Goal: Task Accomplishment & Management: Manage account settings

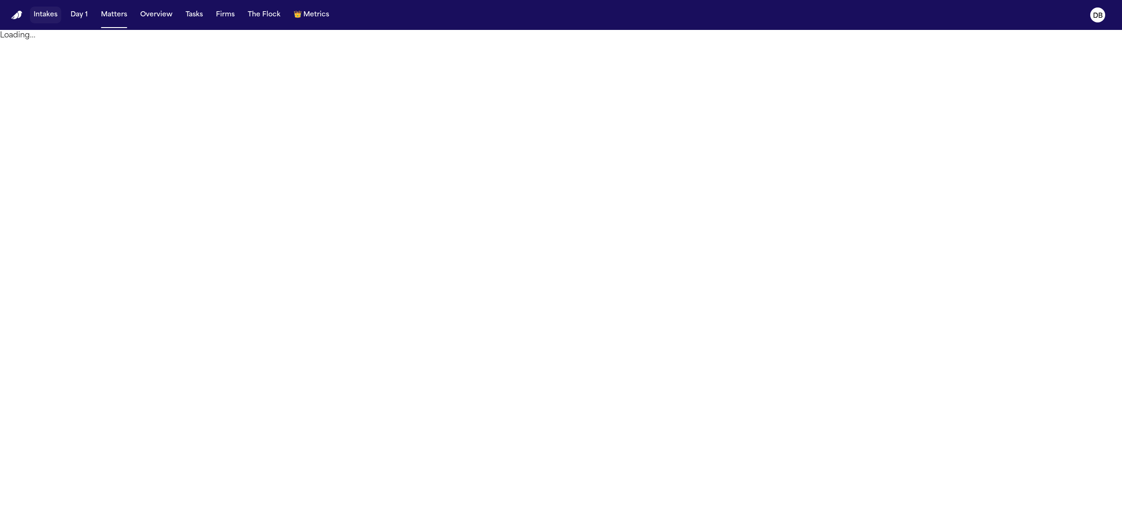
click at [43, 19] on button "Intakes" at bounding box center [45, 15] width 31 height 17
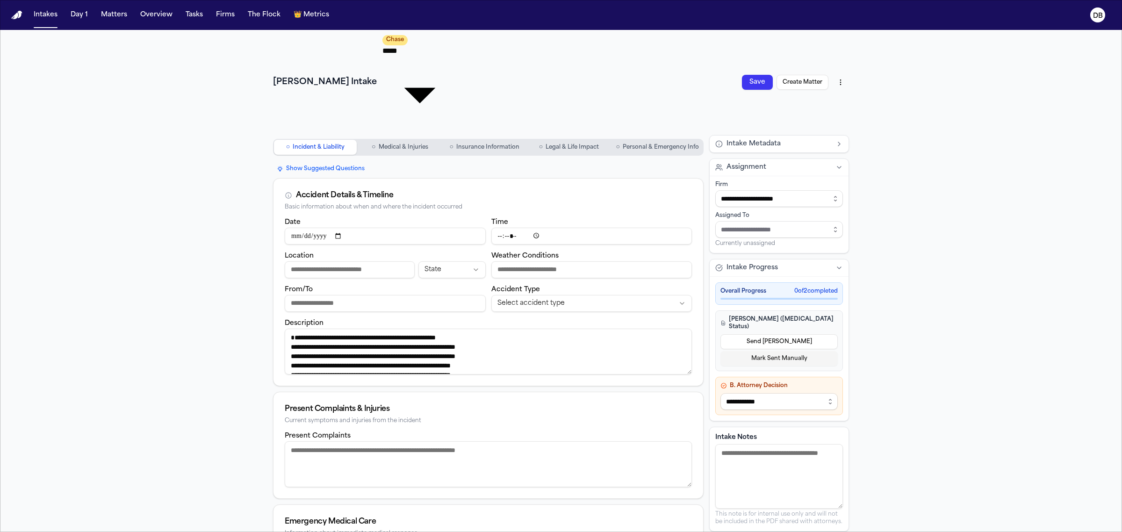
click at [656, 144] on span "Personal & Emergency Info" at bounding box center [661, 147] width 76 height 7
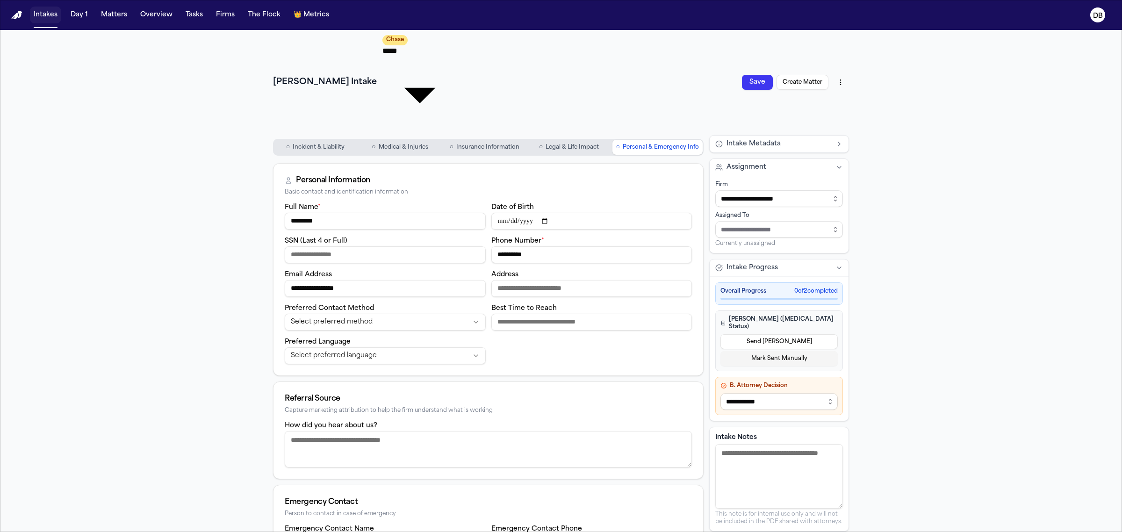
click at [40, 13] on button "Intakes" at bounding box center [45, 15] width 31 height 17
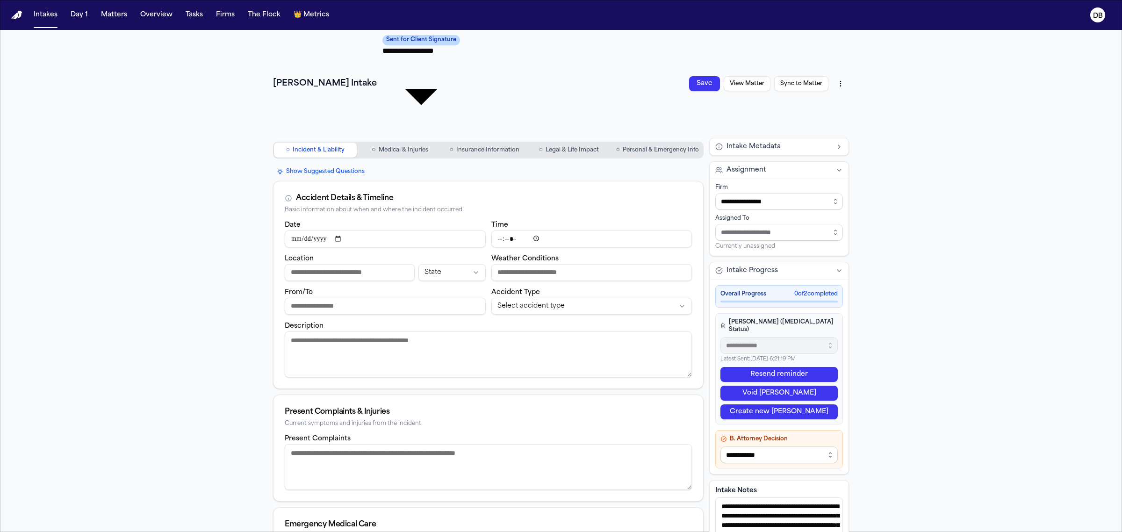
click at [650, 143] on button "○ Personal & Emergency Info" at bounding box center [658, 150] width 90 height 15
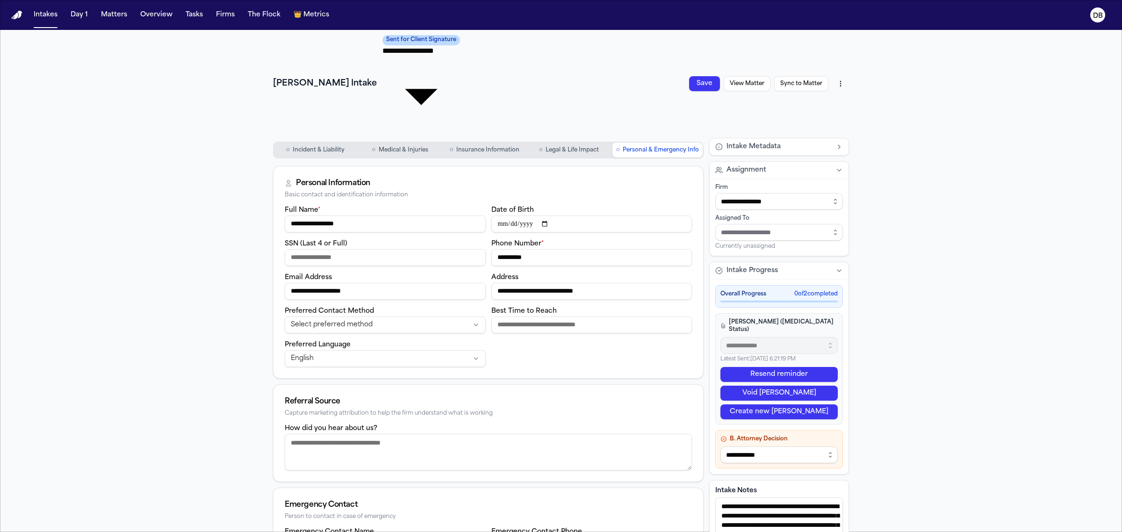
click at [318, 146] on span "Incident & Liability" at bounding box center [319, 149] width 52 height 7
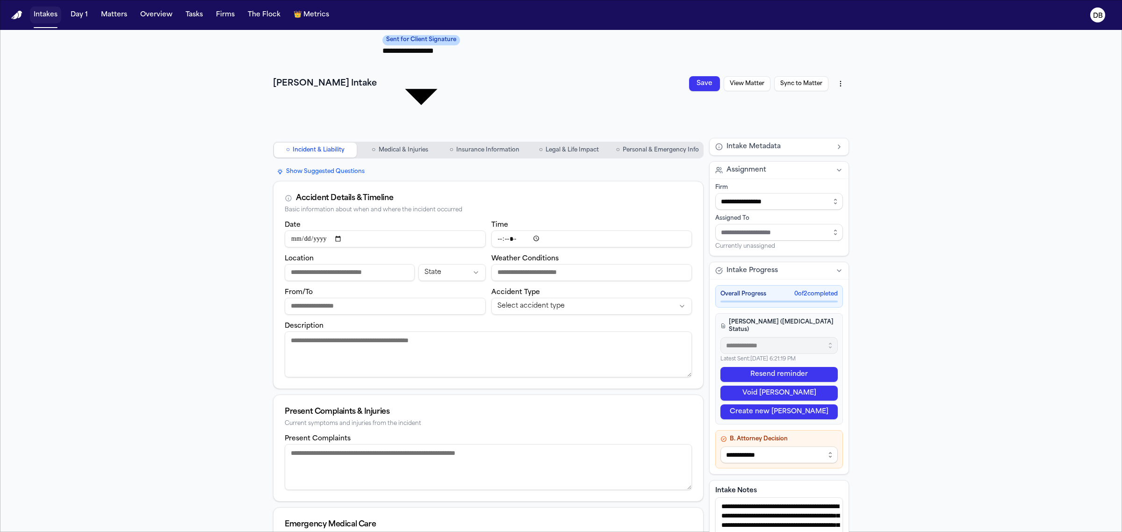
click at [45, 9] on button "Intakes" at bounding box center [45, 15] width 31 height 17
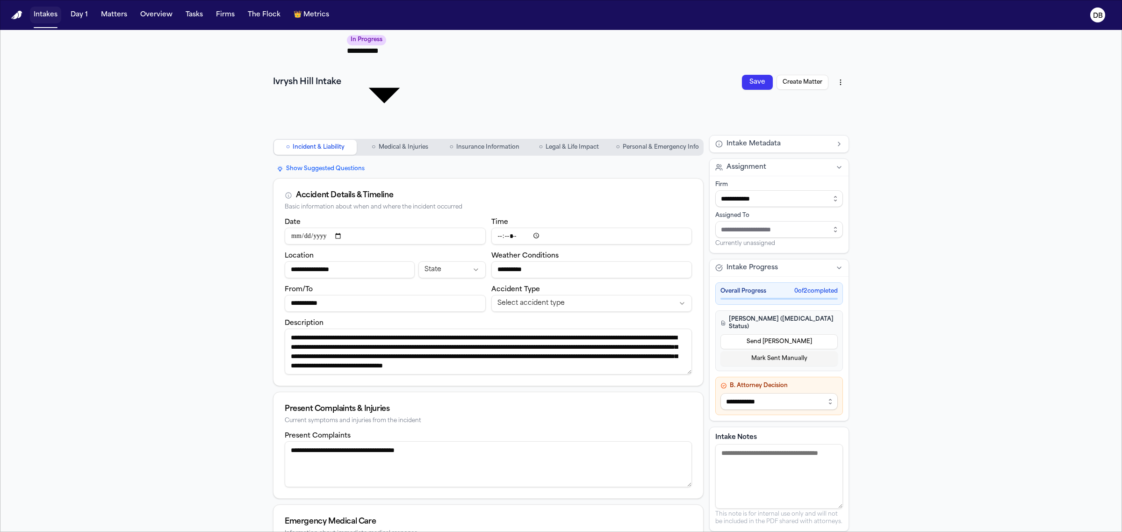
click at [31, 10] on button "Intakes" at bounding box center [45, 15] width 31 height 17
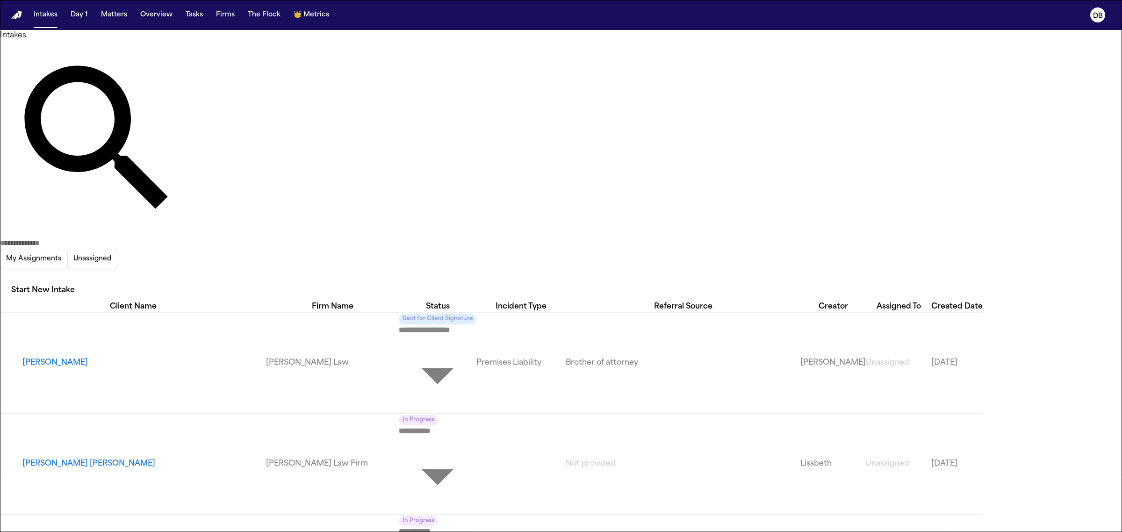
click at [60, 357] on button "[PERSON_NAME]" at bounding box center [144, 362] width 244 height 11
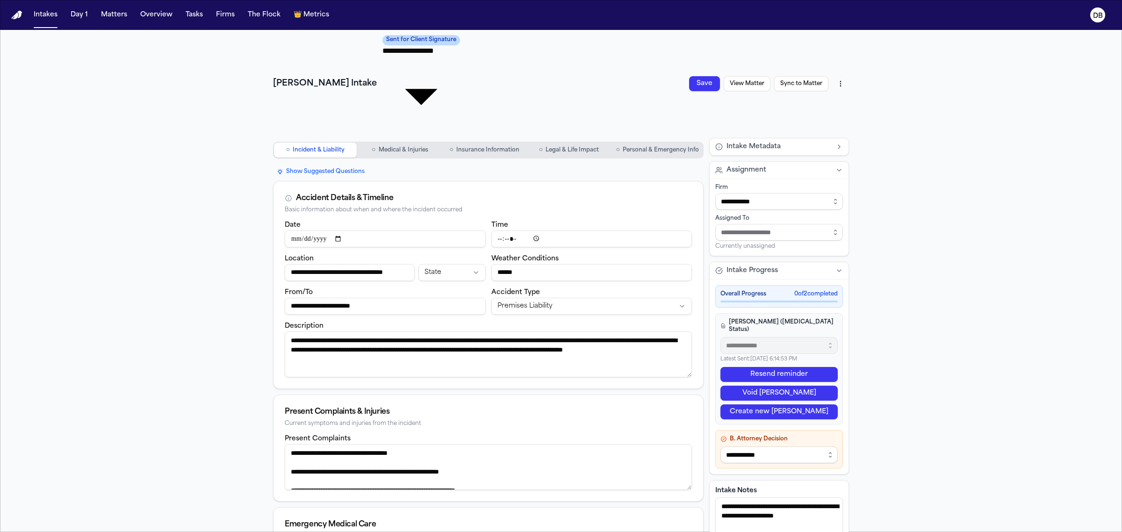
click at [40, 19] on button "Intakes" at bounding box center [45, 15] width 31 height 17
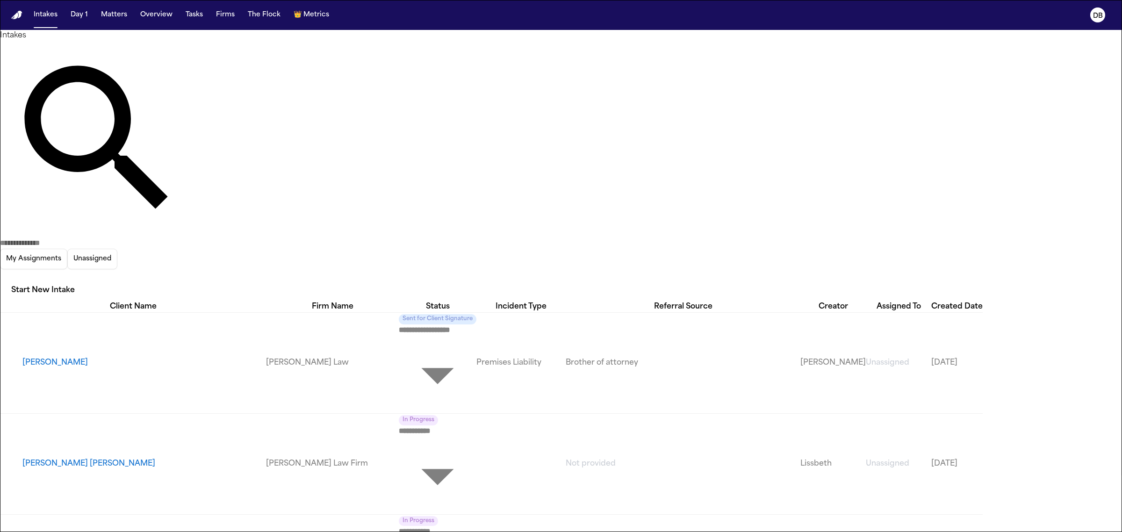
click at [75, 458] on button "[PERSON_NAME] [PERSON_NAME]" at bounding box center [144, 463] width 244 height 11
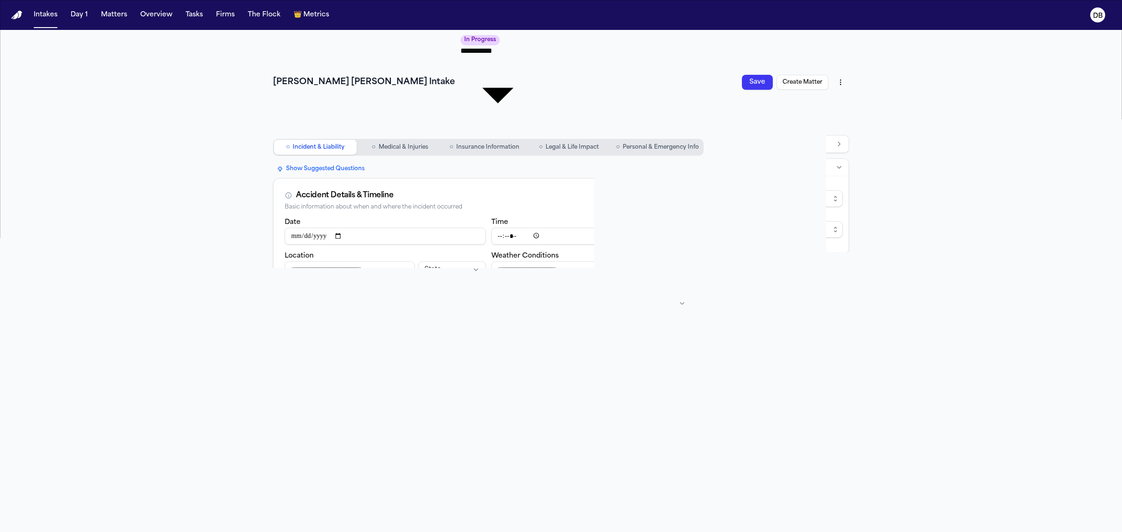
click at [636, 135] on nav "○ Incident & Liability ○ Medical & Injuries ○ Insurance Information ○ Legal & L…" at bounding box center [488, 147] width 431 height 24
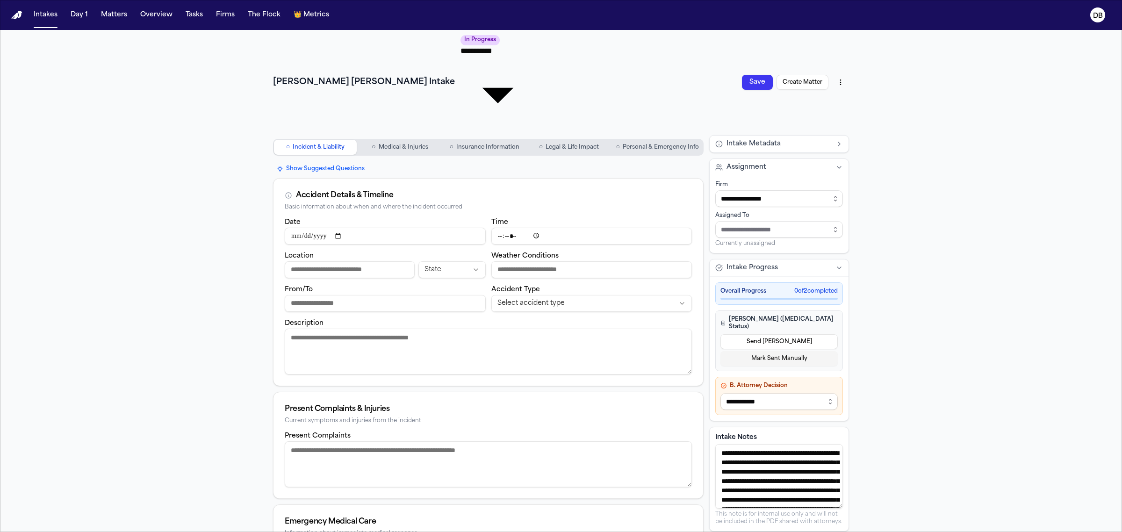
drag, startPoint x: 646, startPoint y: 61, endPoint x: 639, endPoint y: 79, distance: 18.5
click at [639, 135] on nav "○ Incident & Liability ○ Medical & Injuries ○ Insurance Information ○ Legal & L…" at bounding box center [488, 147] width 431 height 24
click at [644, 144] on span "Personal & Emergency Info" at bounding box center [661, 147] width 76 height 7
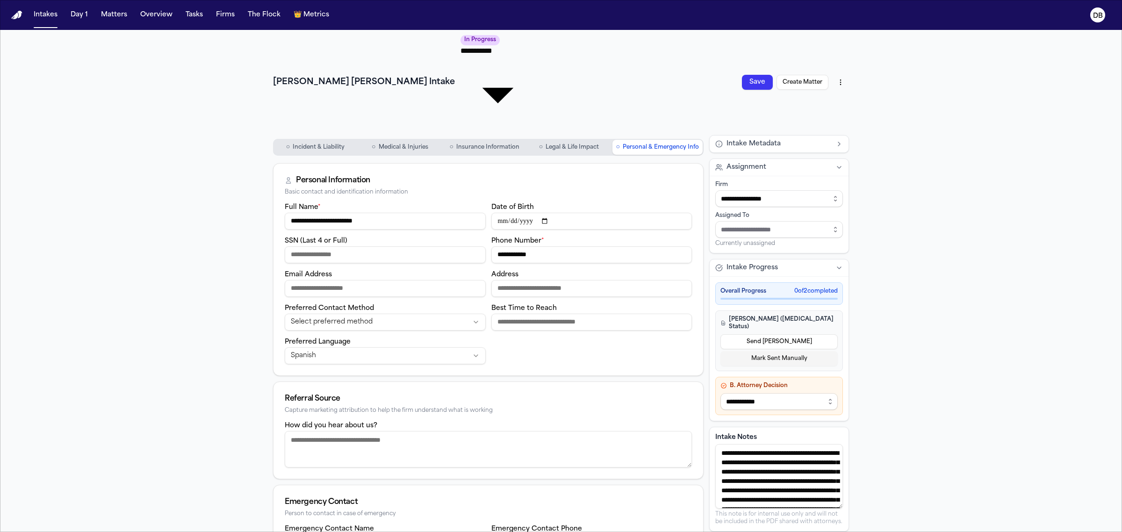
click at [335, 140] on button "○ Incident & Liability" at bounding box center [315, 147] width 83 height 15
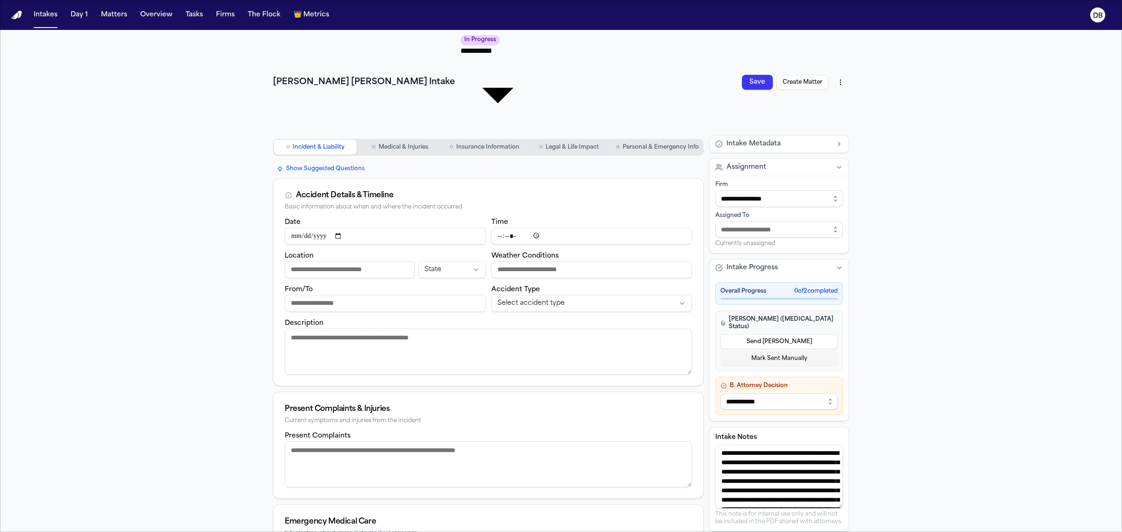
click at [370, 140] on button "○ Medical & Injuries" at bounding box center [400, 147] width 83 height 15
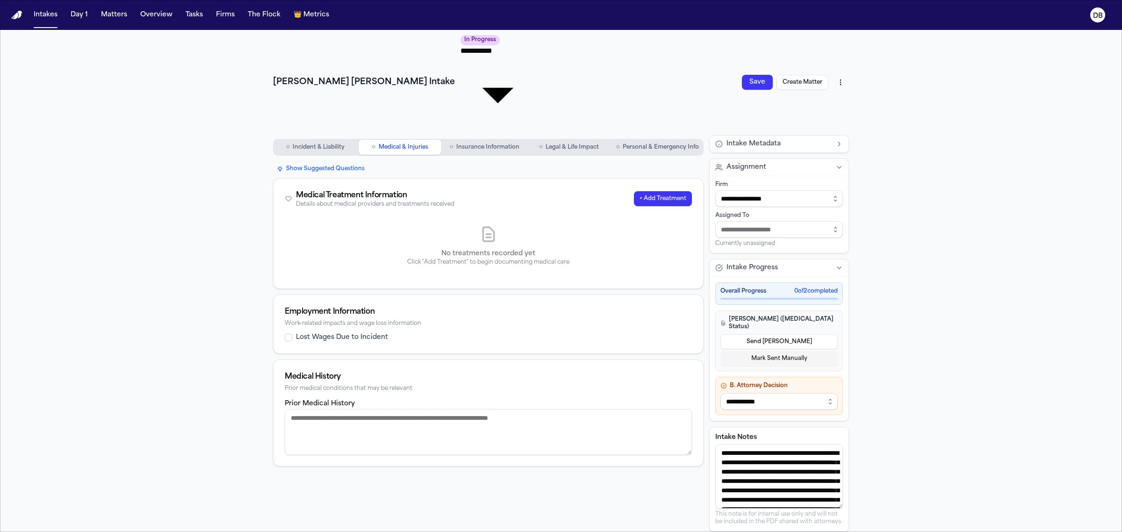
click at [321, 144] on span "Incident & Liability" at bounding box center [319, 147] width 52 height 7
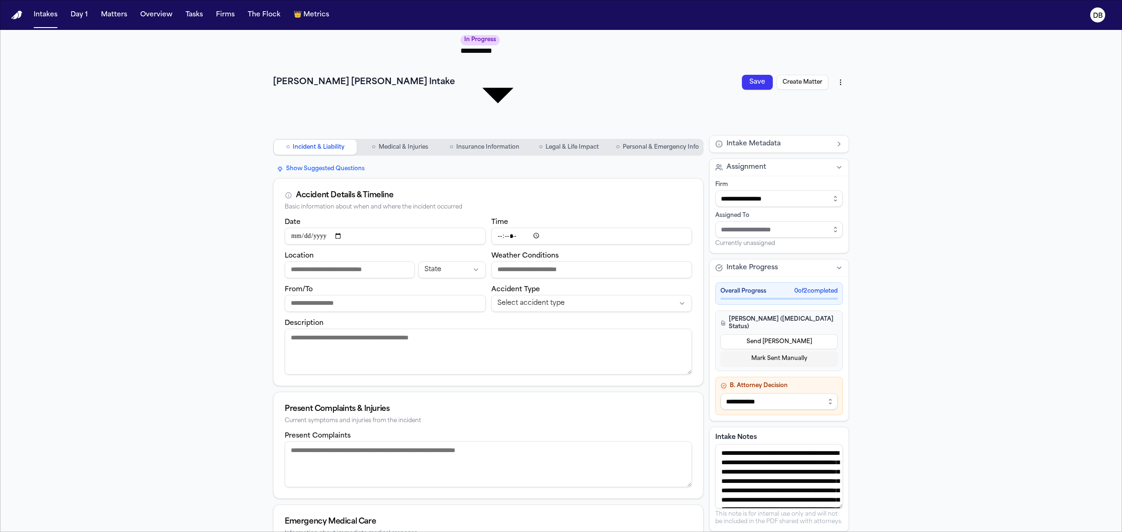
drag, startPoint x: 45, startPoint y: 26, endPoint x: 45, endPoint y: 17, distance: 8.9
click at [45, 18] on nav "Intakes Day 1 Matters Overview Tasks Firms The Flock 👑 Metrics DB" at bounding box center [561, 15] width 1122 height 30
drag, startPoint x: 49, startPoint y: 21, endPoint x: 206, endPoint y: 20, distance: 156.7
click at [47, 21] on button "Intakes" at bounding box center [45, 15] width 31 height 17
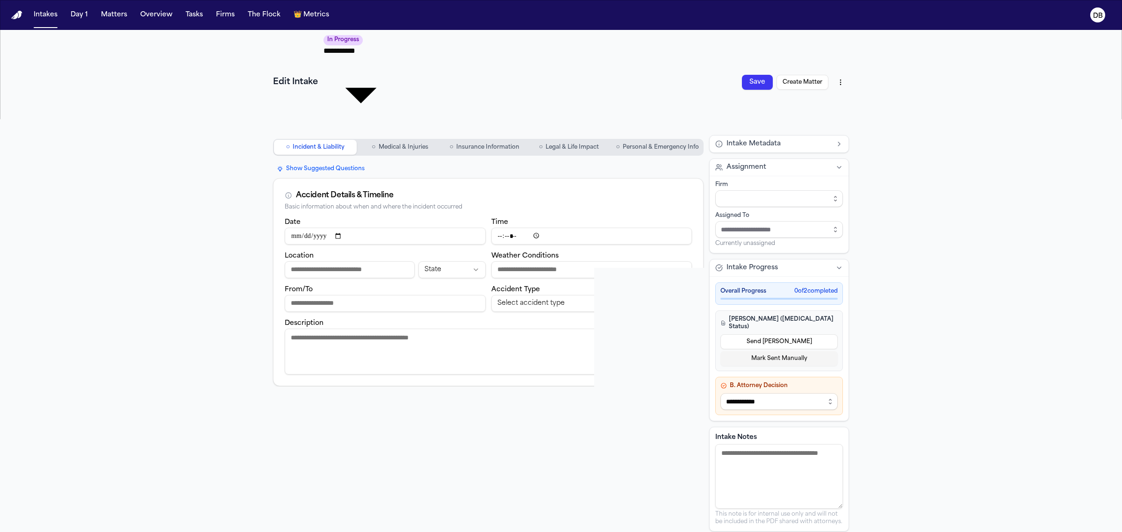
type input "**********"
type input "*****"
type input "**********"
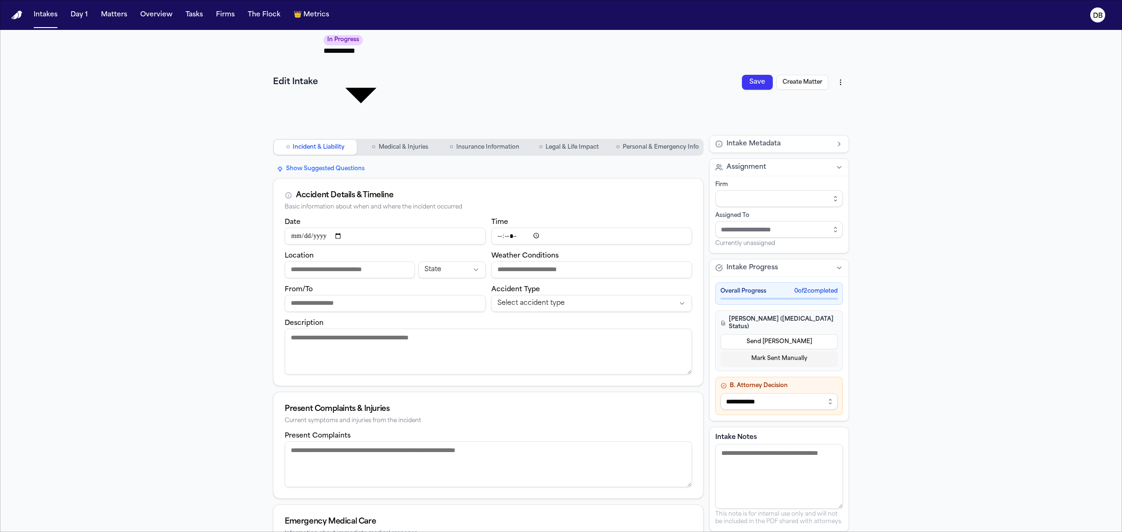
type input "**********"
type input "*********"
type input "**********"
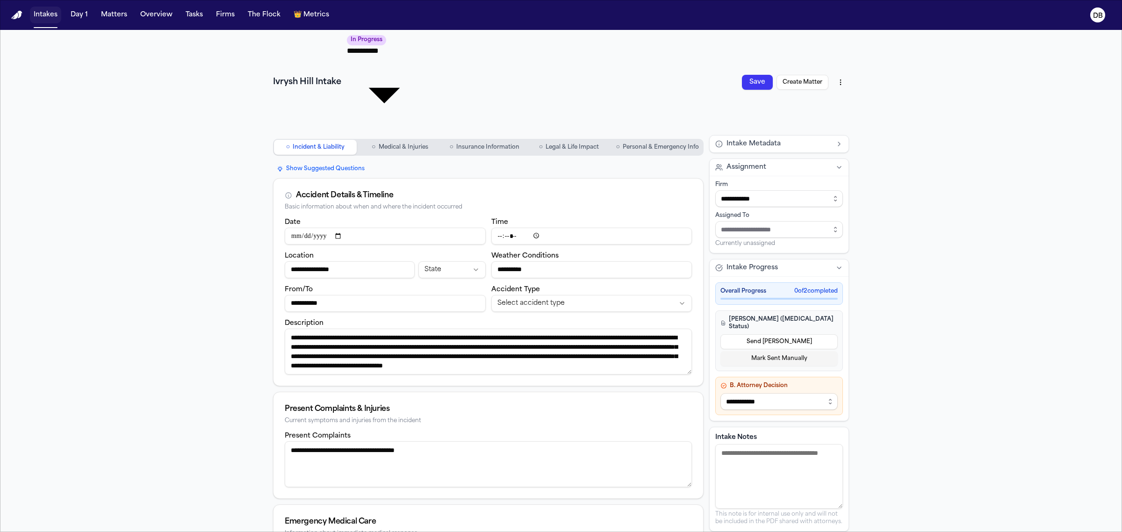
click at [55, 14] on button "Intakes" at bounding box center [45, 15] width 31 height 17
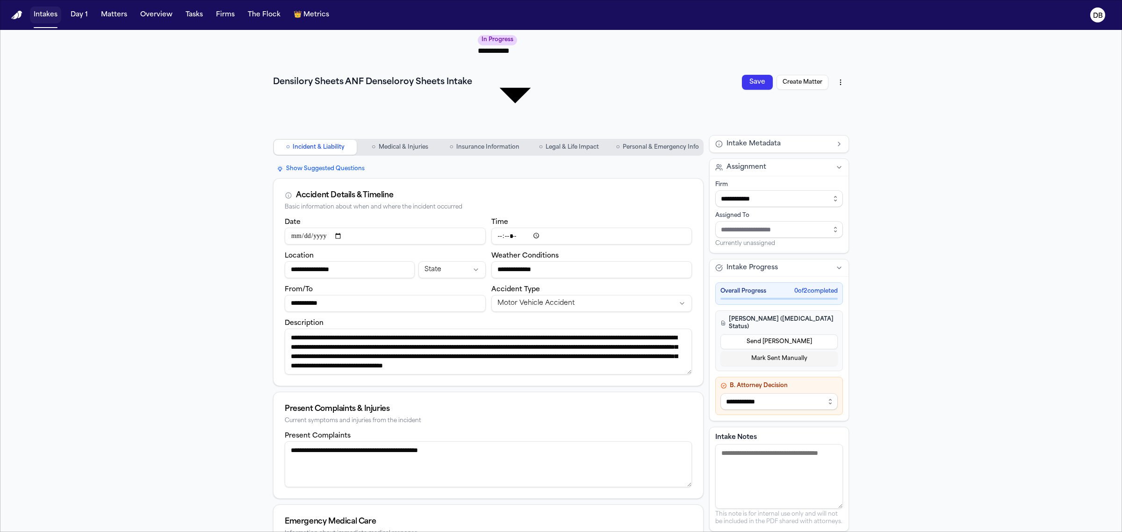
click at [51, 8] on button "Intakes" at bounding box center [45, 15] width 31 height 17
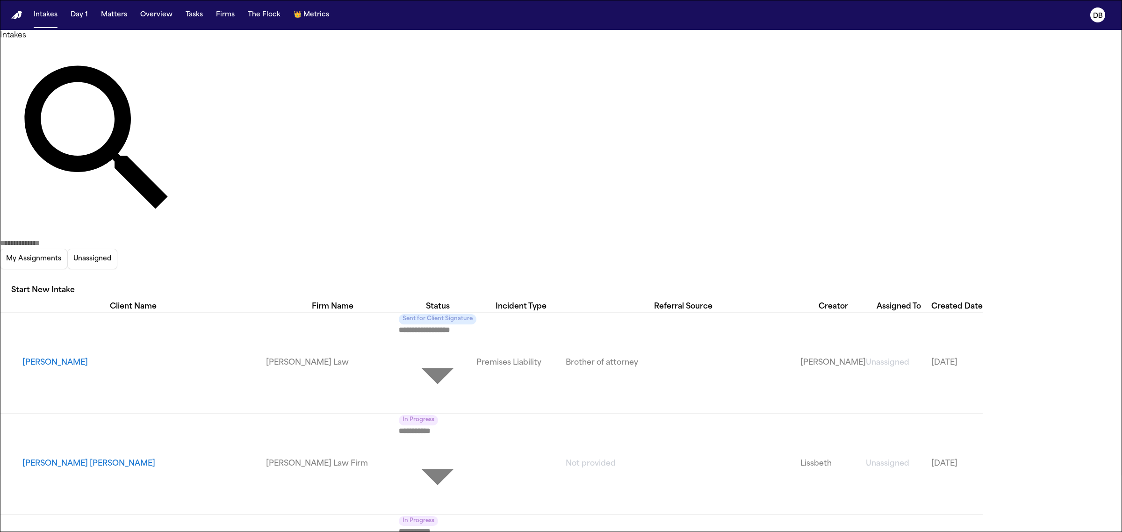
scroll to position [292, 0]
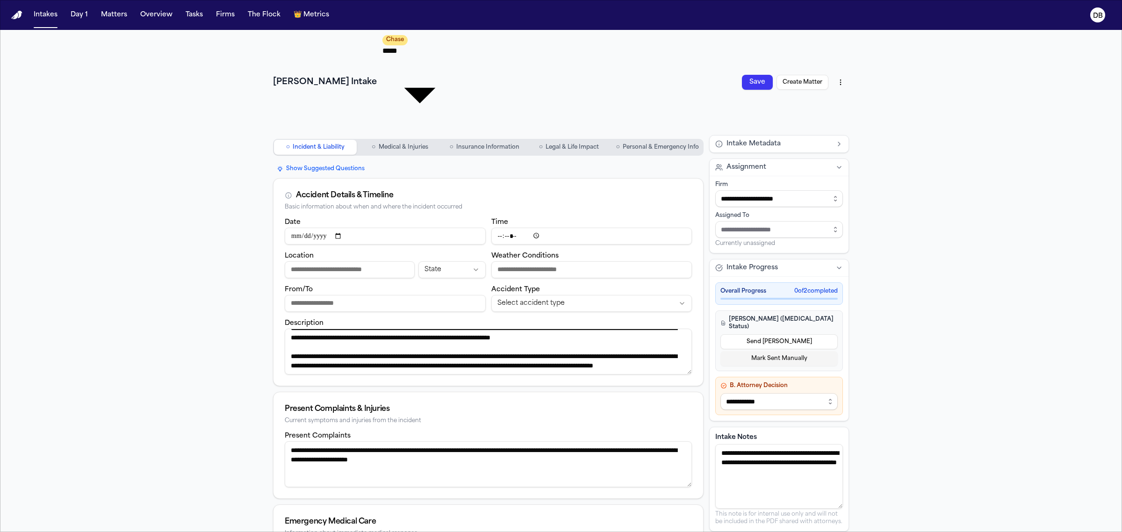
click at [652, 144] on span "Personal & Emergency Info" at bounding box center [661, 147] width 76 height 7
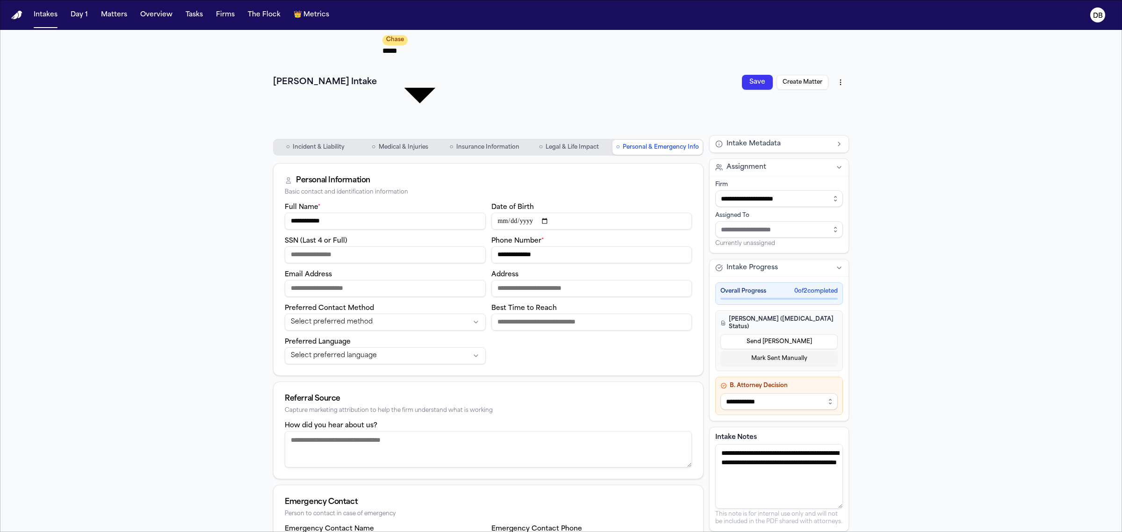
click at [395, 144] on span "Medical & Injuries" at bounding box center [404, 147] width 50 height 7
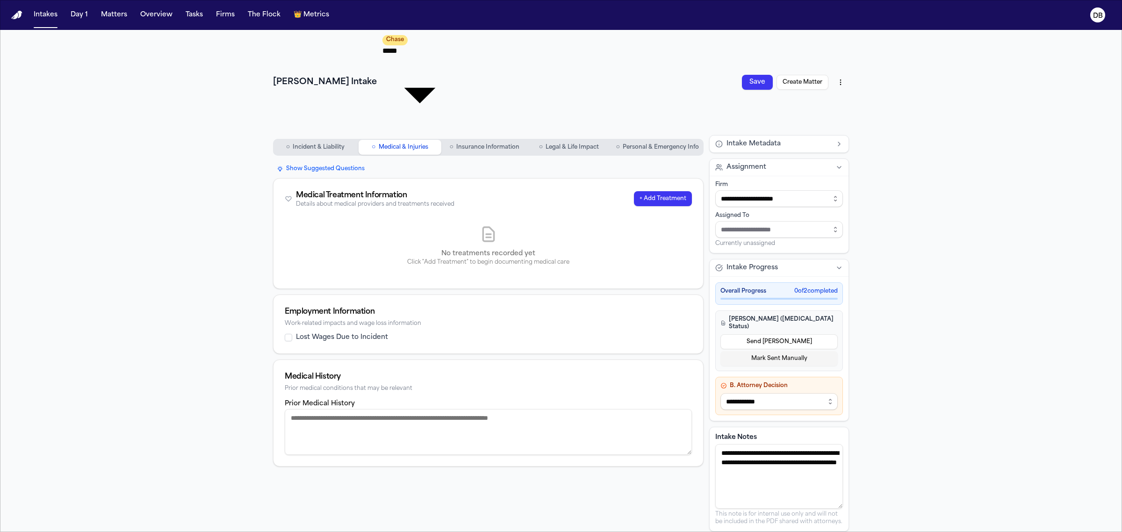
click at [340, 140] on button "○ Incident & Liability" at bounding box center [315, 147] width 83 height 15
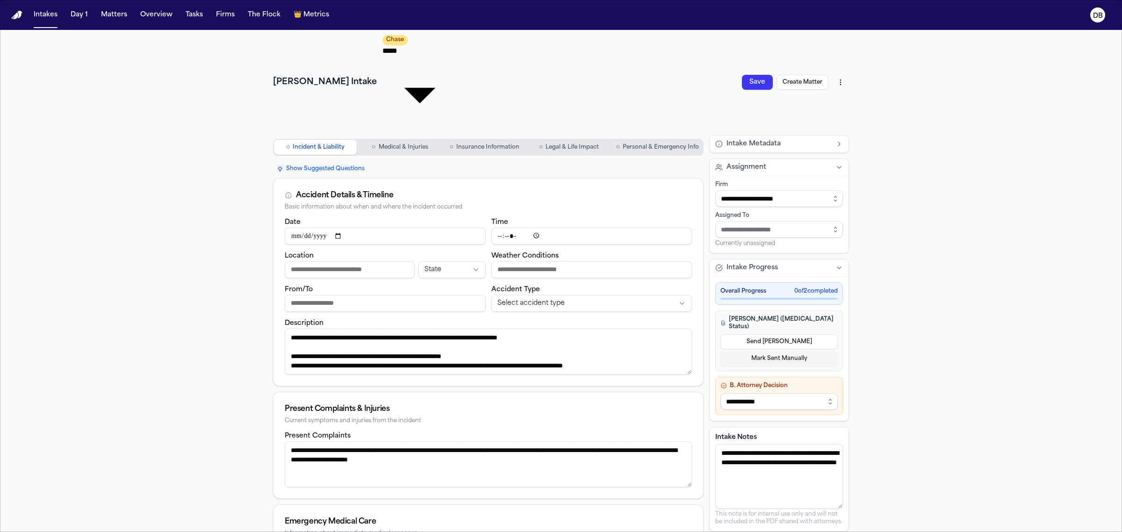
click at [50, 15] on button "Intakes" at bounding box center [45, 15] width 31 height 17
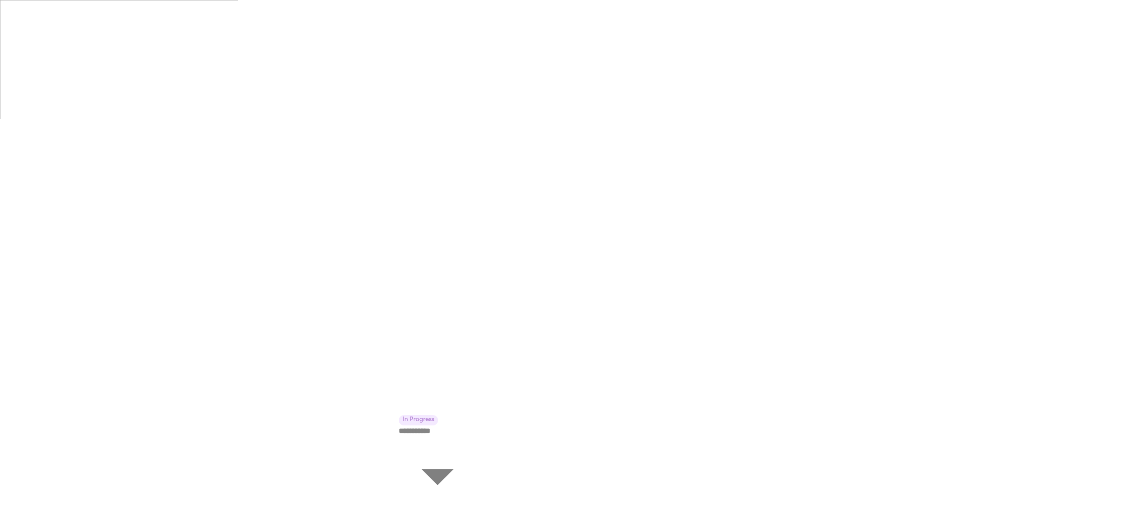
click at [43, 15] on button "Intakes" at bounding box center [45, 15] width 31 height 17
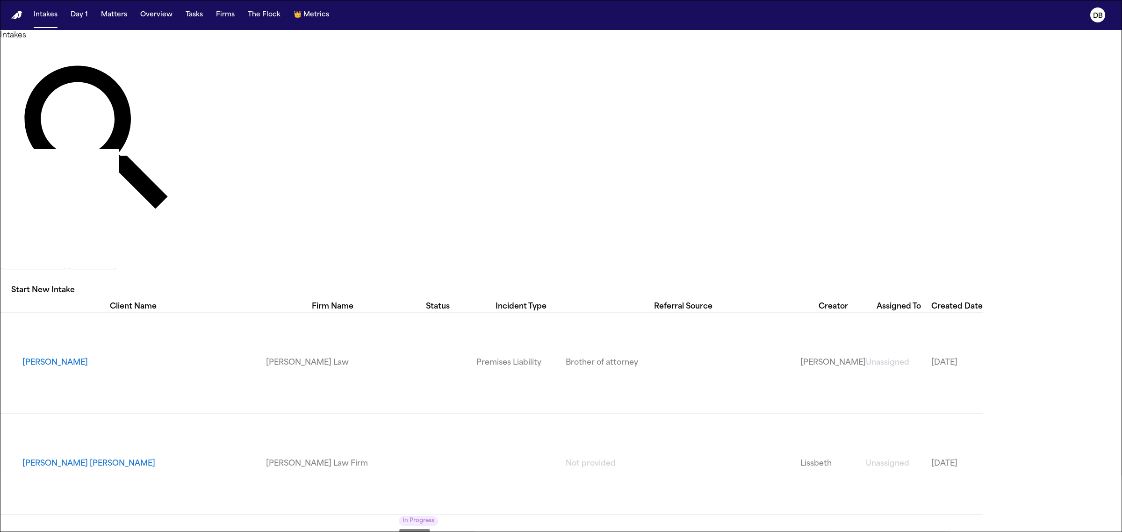
click at [442, 94] on body "**********" at bounding box center [561, 266] width 1122 height 532
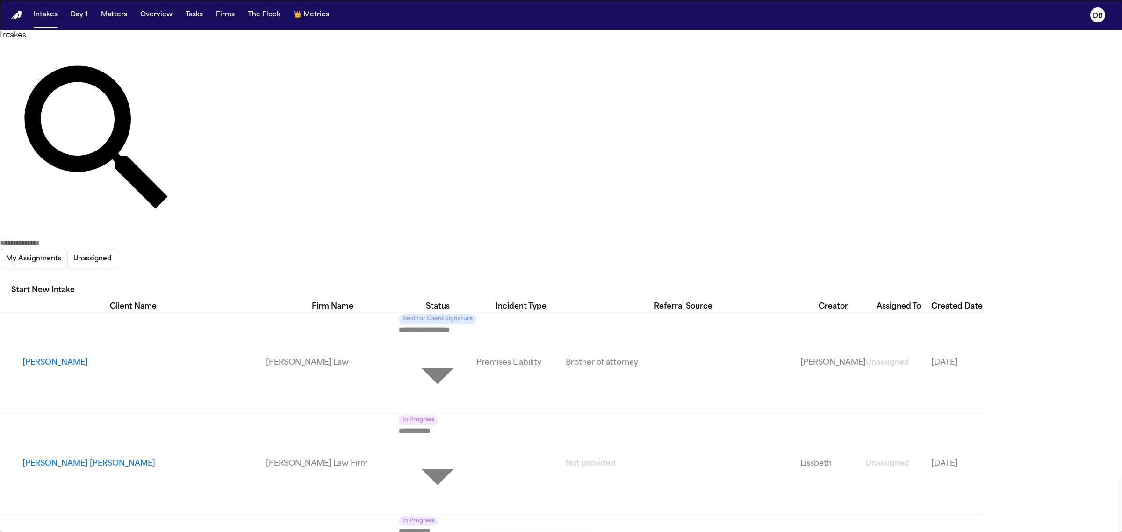
click at [442, 532] on div at bounding box center [561, 532] width 1122 height 0
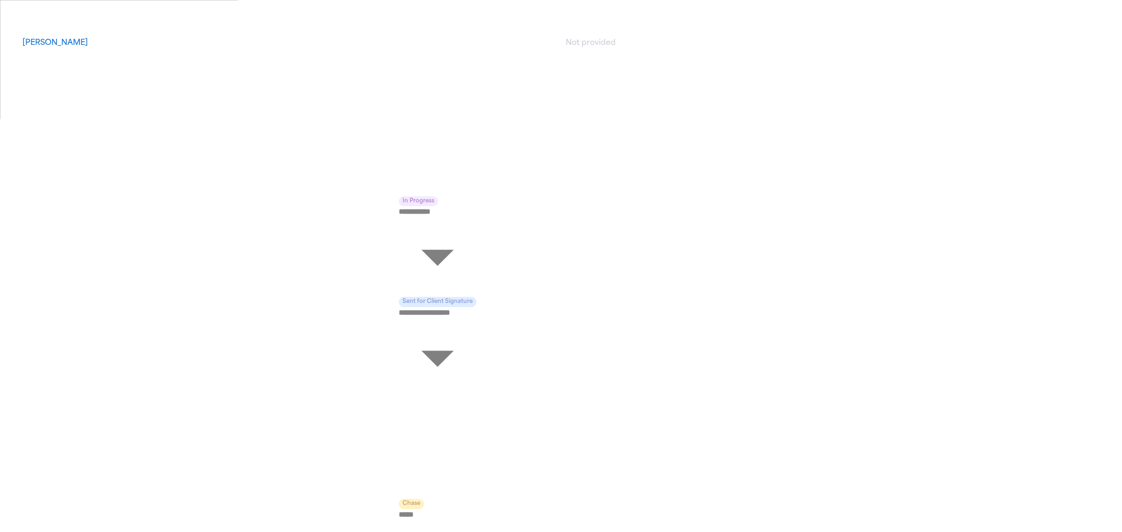
scroll to position [2397, 0]
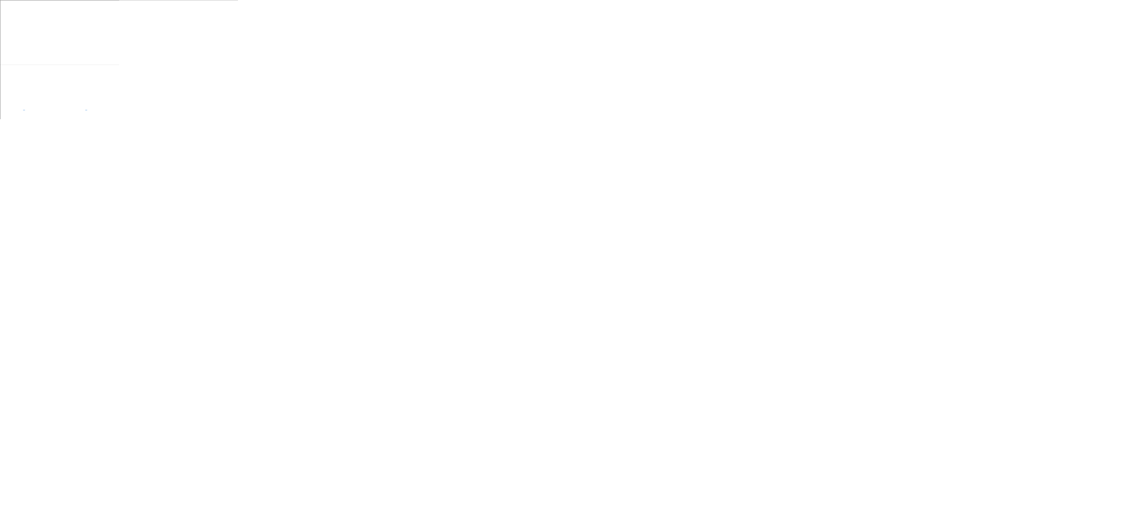
scroll to position [2803, 0]
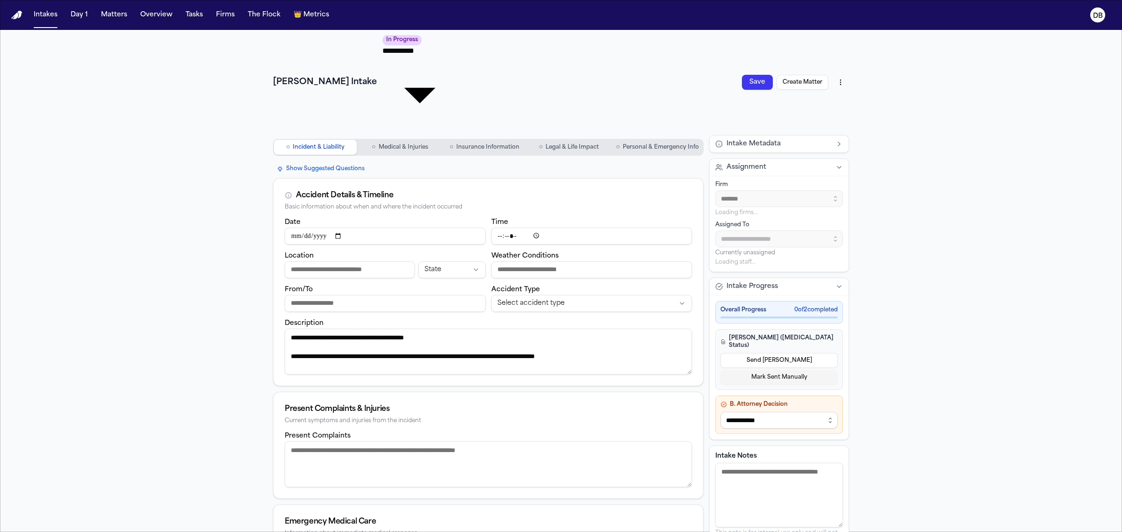
type input "**********"
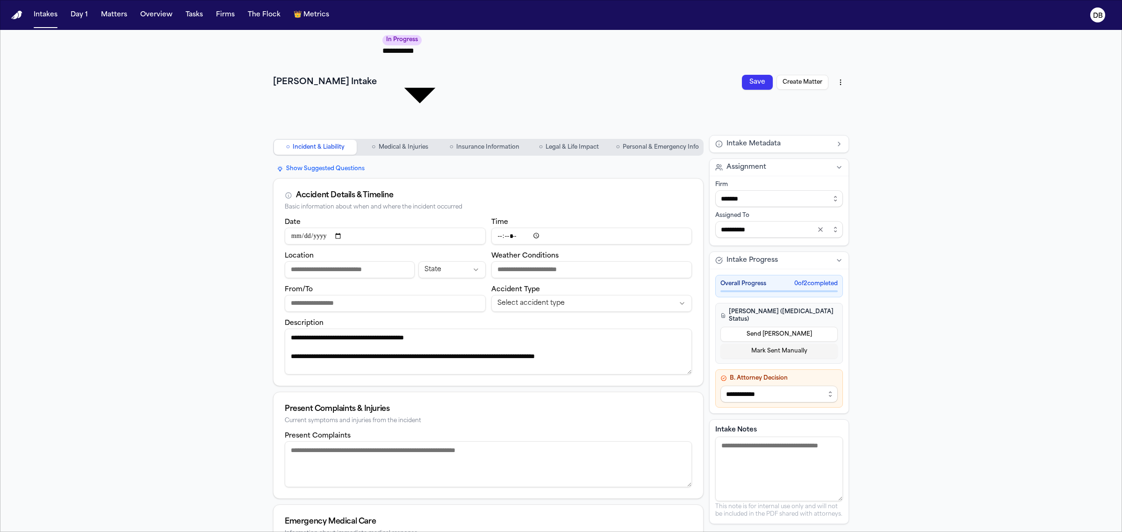
click at [29, 18] on nav "Intakes Day 1 Matters Overview Tasks Firms The Flock 👑 Metrics DB" at bounding box center [561, 15] width 1122 height 30
click at [34, 15] on button "Intakes" at bounding box center [45, 15] width 31 height 17
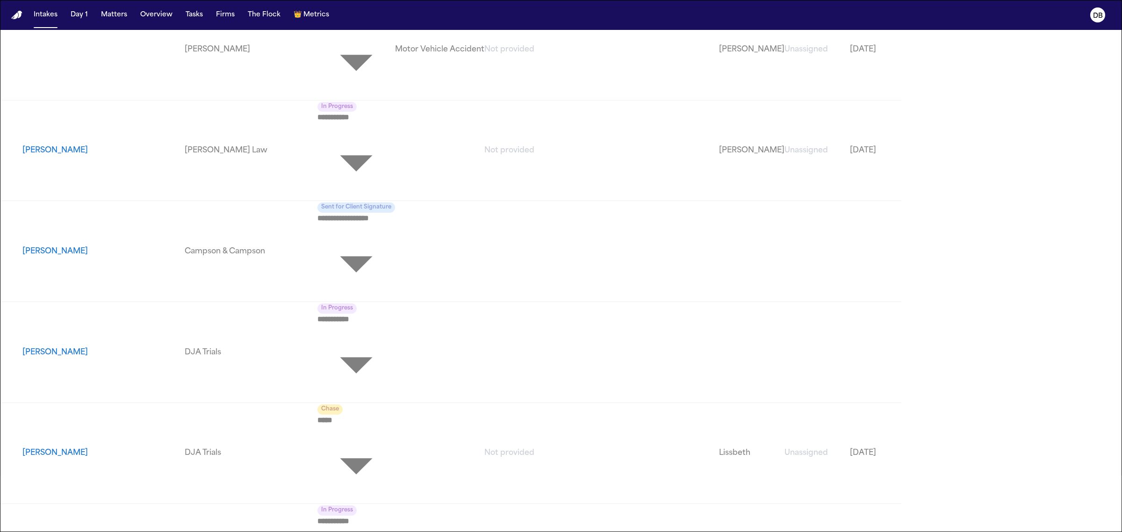
scroll to position [2630, 0]
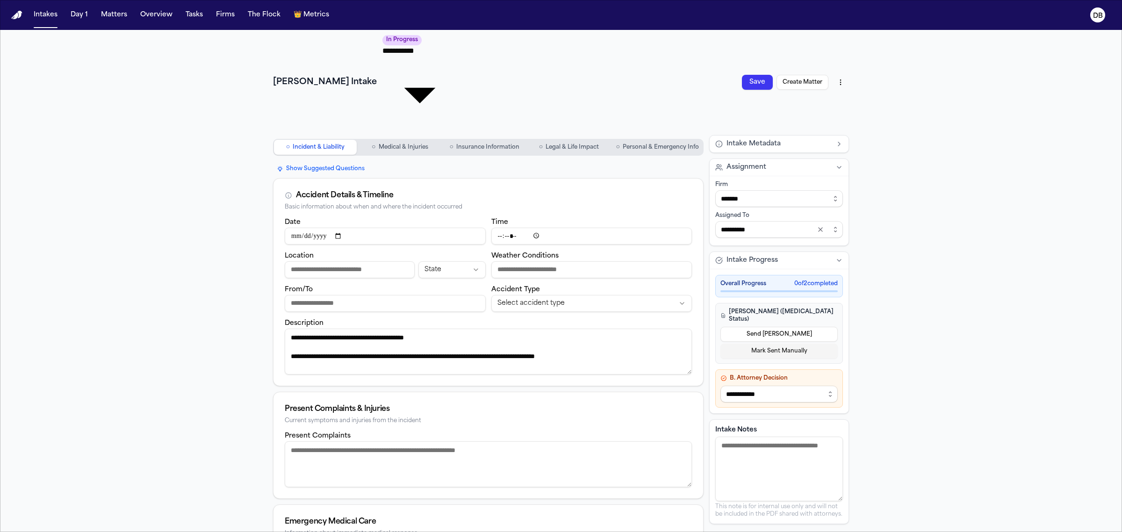
click at [57, 1] on nav "Intakes Day 1 Matters Overview Tasks Firms The Flock 👑 Metrics DB" at bounding box center [561, 15] width 1122 height 30
click at [55, 7] on button "Intakes" at bounding box center [45, 15] width 31 height 17
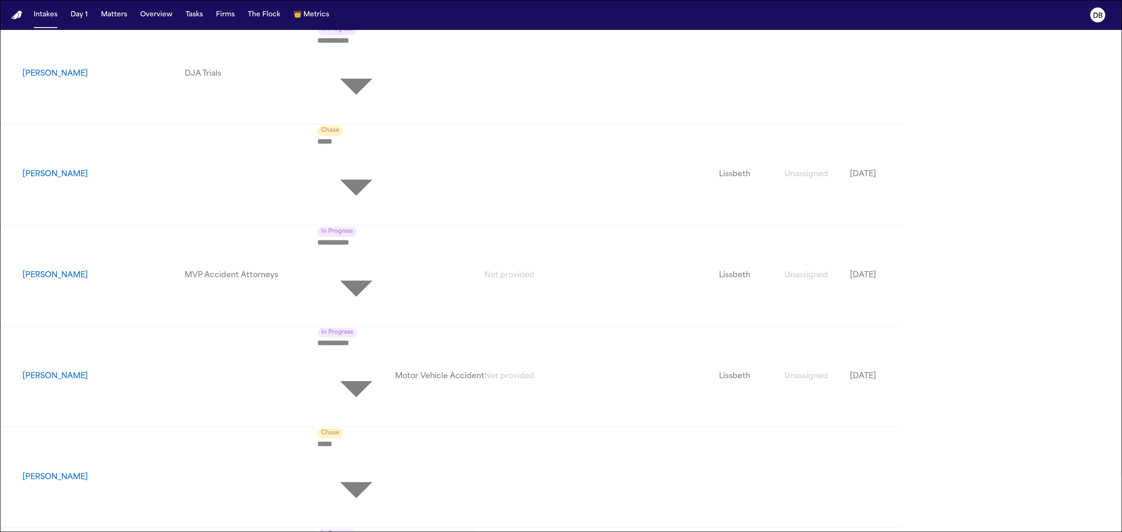
scroll to position [2803, 0]
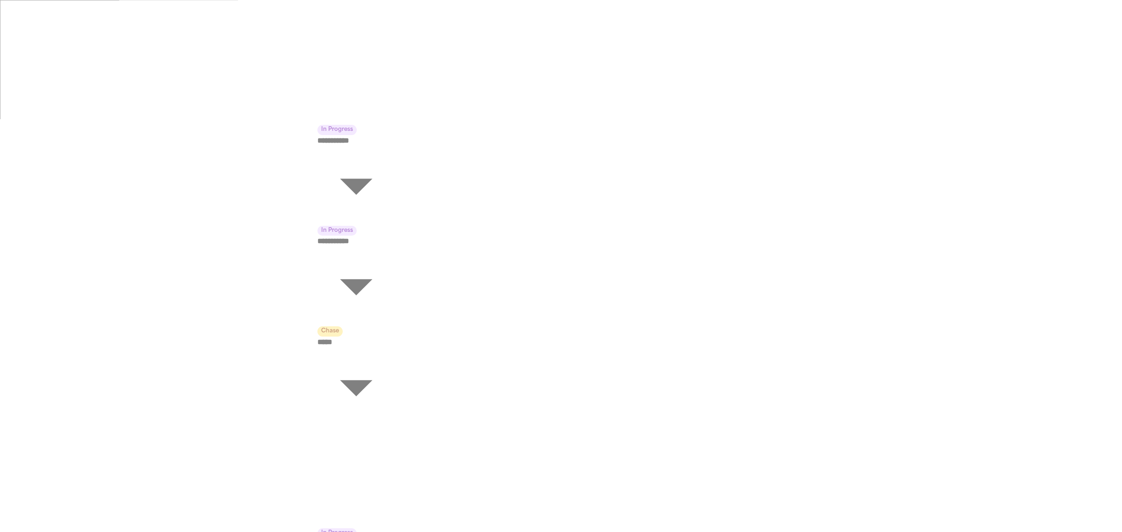
scroll to position [290, 0]
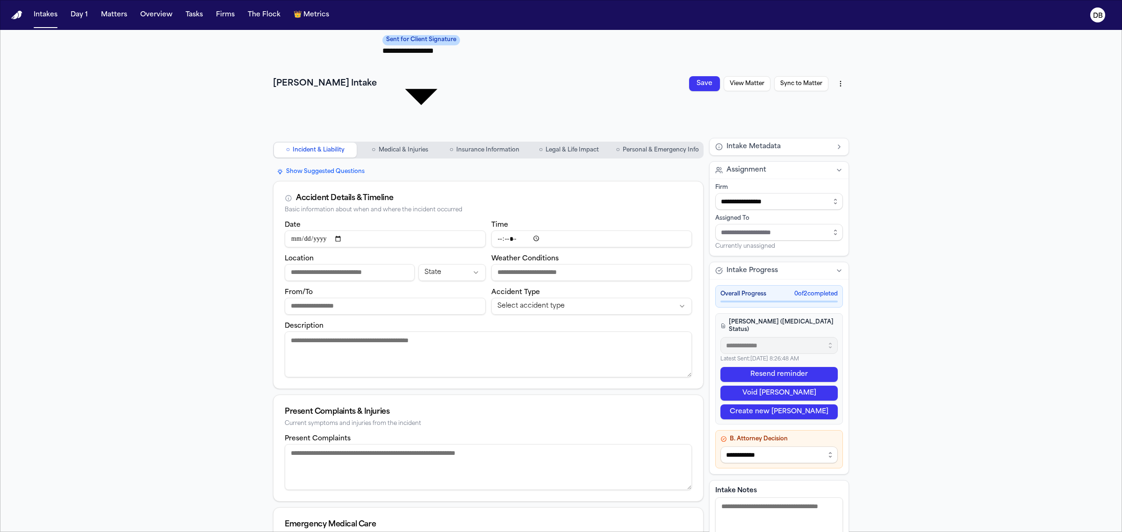
click at [650, 146] on span "Personal & Emergency Info" at bounding box center [661, 149] width 76 height 7
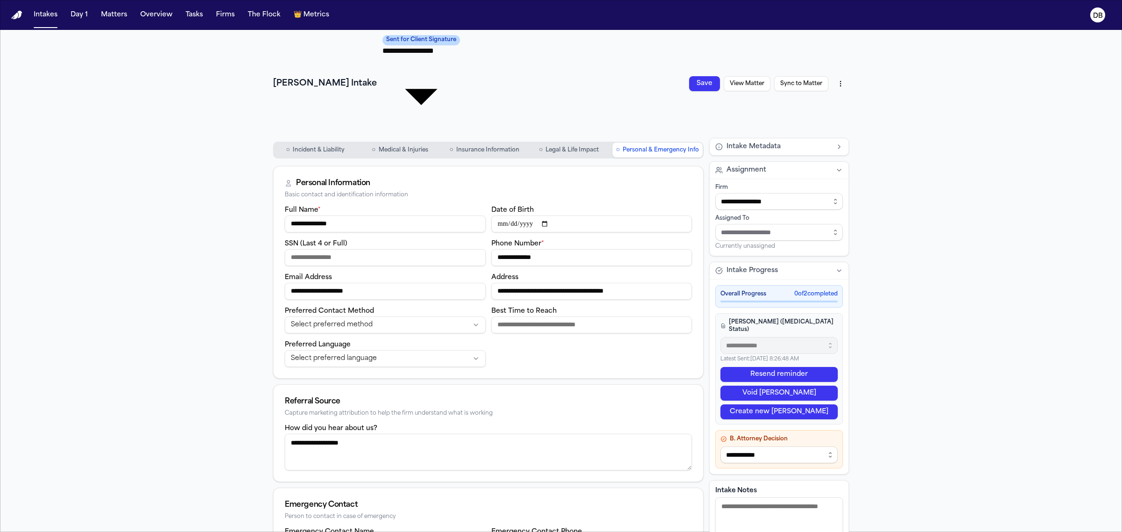
click at [314, 143] on button "○ Incident & Liability" at bounding box center [315, 150] width 83 height 15
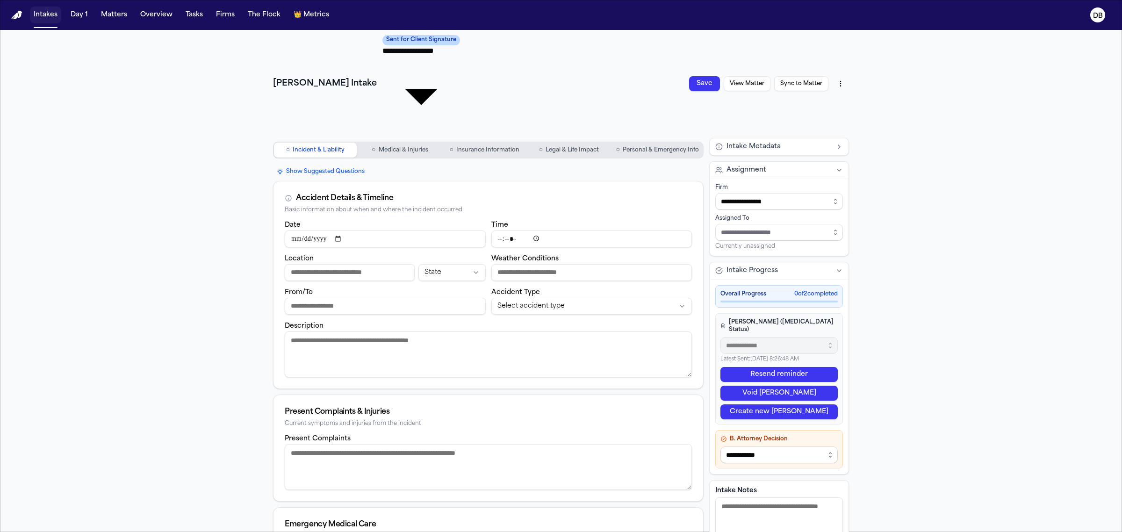
click at [45, 22] on button "Intakes" at bounding box center [45, 15] width 31 height 17
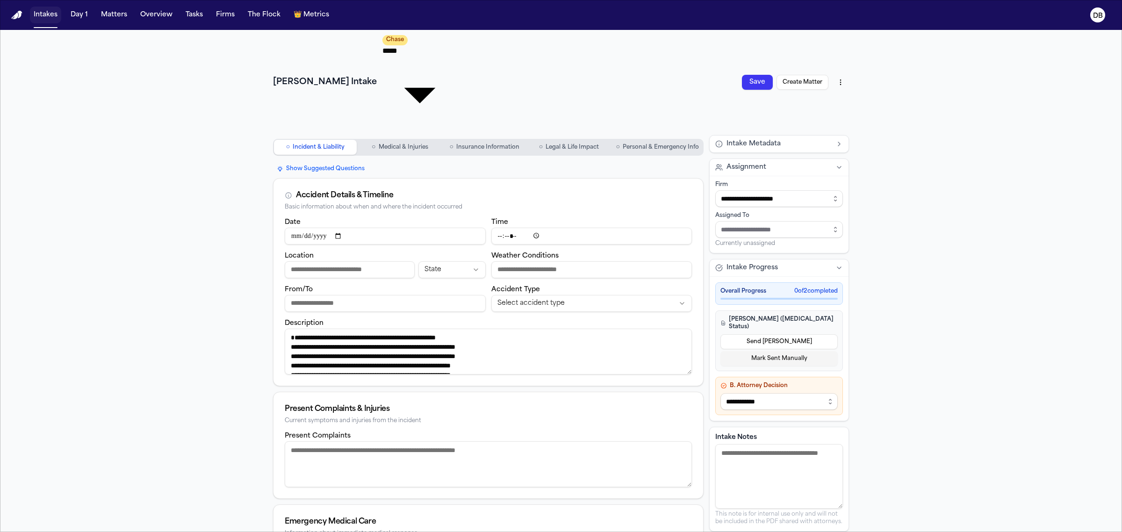
click at [42, 20] on button "Intakes" at bounding box center [45, 15] width 31 height 17
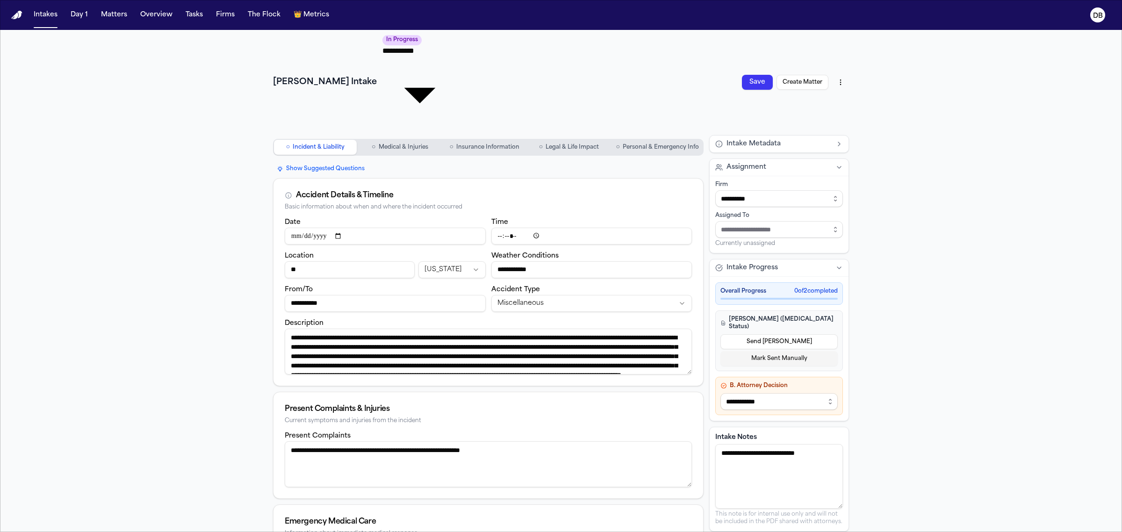
click at [428, 140] on button "○ Medical & Injuries" at bounding box center [400, 147] width 83 height 15
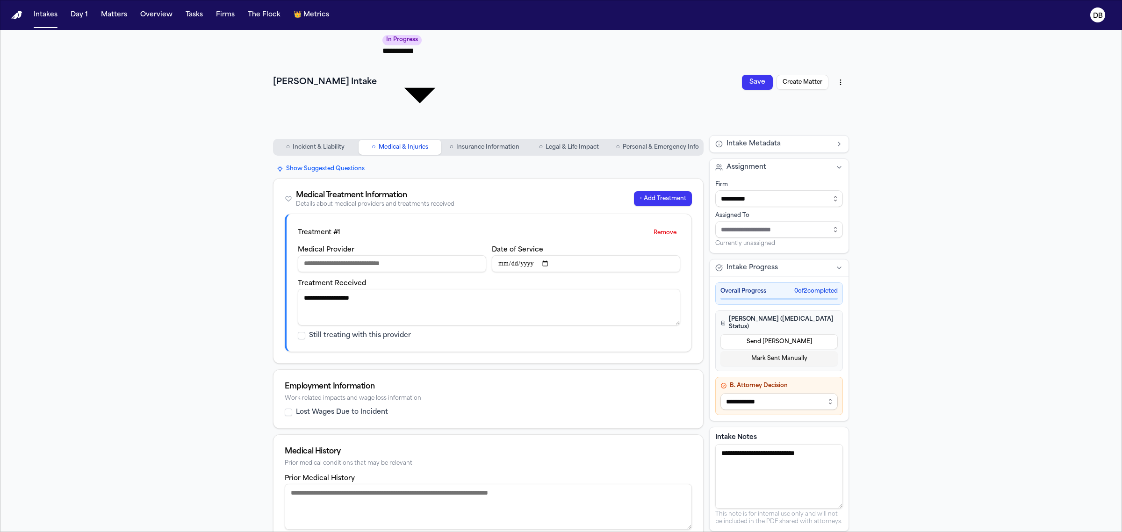
click at [450, 140] on button "○ Insurance Information" at bounding box center [484, 147] width 83 height 15
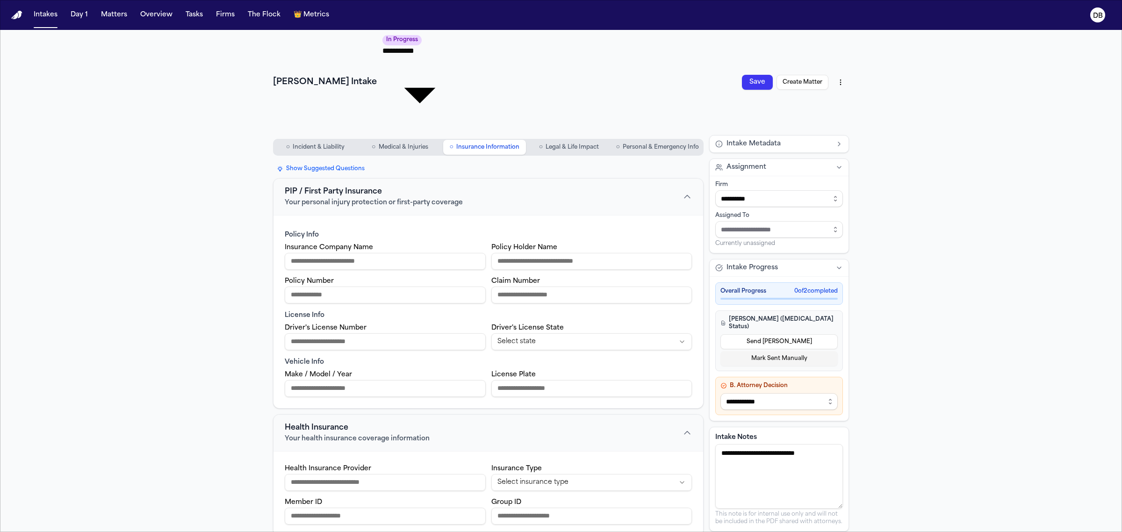
click at [576, 144] on span "Legal & Life Impact" at bounding box center [572, 147] width 53 height 7
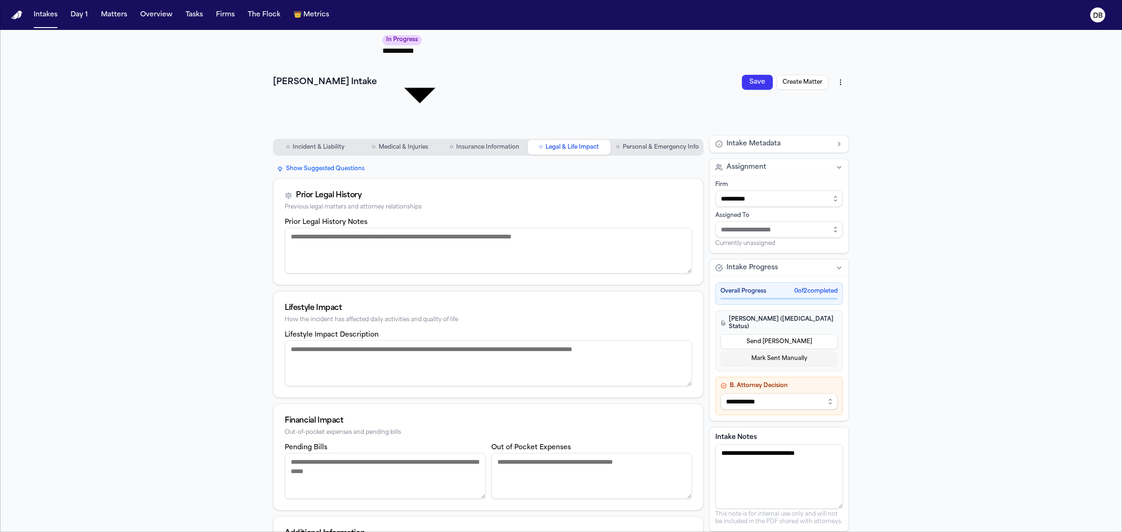
click at [645, 140] on button "○ Personal & Emergency Info" at bounding box center [658, 147] width 90 height 15
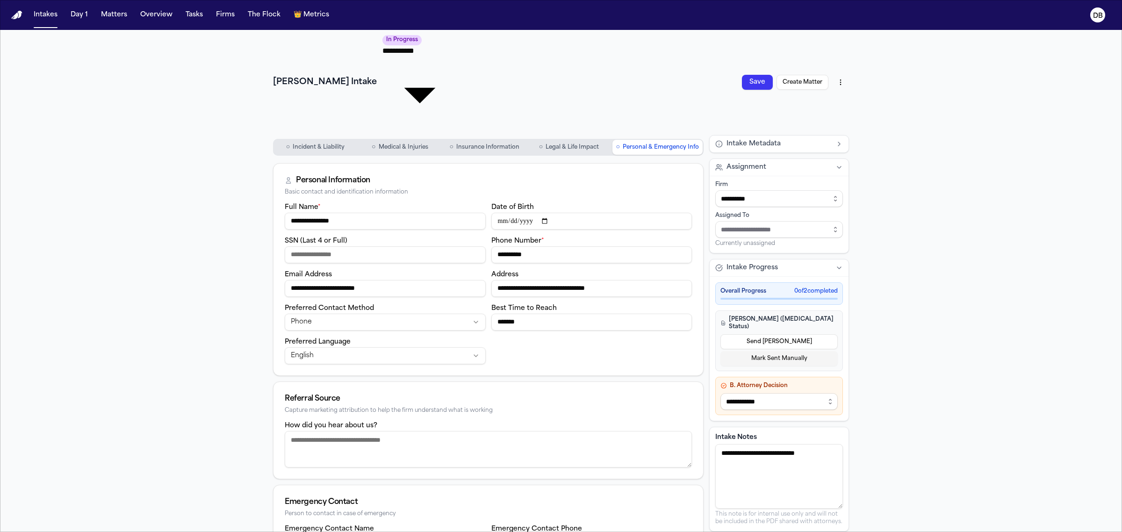
click at [344, 140] on button "○ Incident & Liability" at bounding box center [315, 147] width 83 height 15
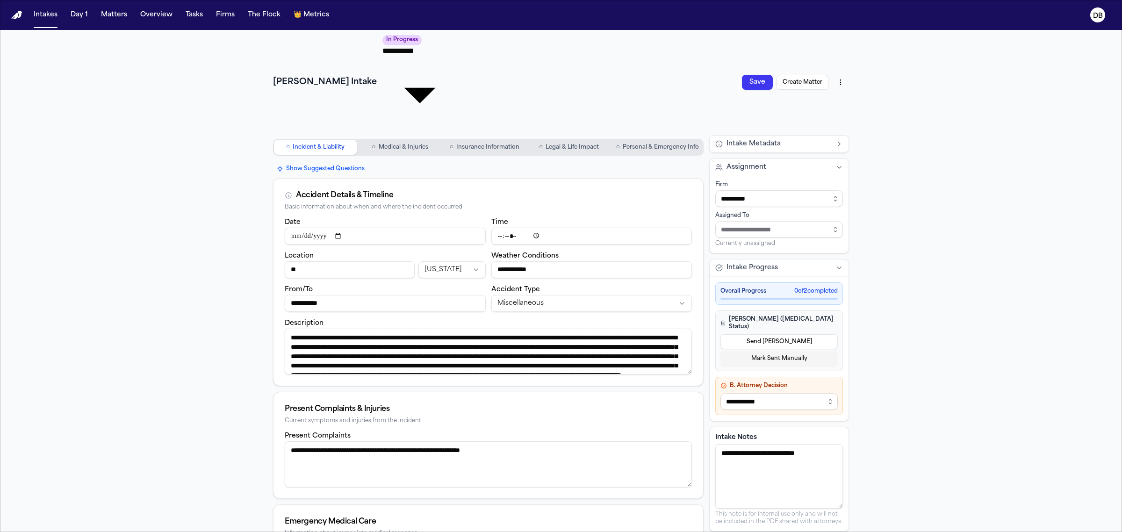
click at [37, 24] on nav "Intakes Day 1 Matters Overview Tasks Firms The Flock 👑 Metrics DB" at bounding box center [561, 15] width 1122 height 30
click at [34, 20] on button "Intakes" at bounding box center [45, 15] width 31 height 17
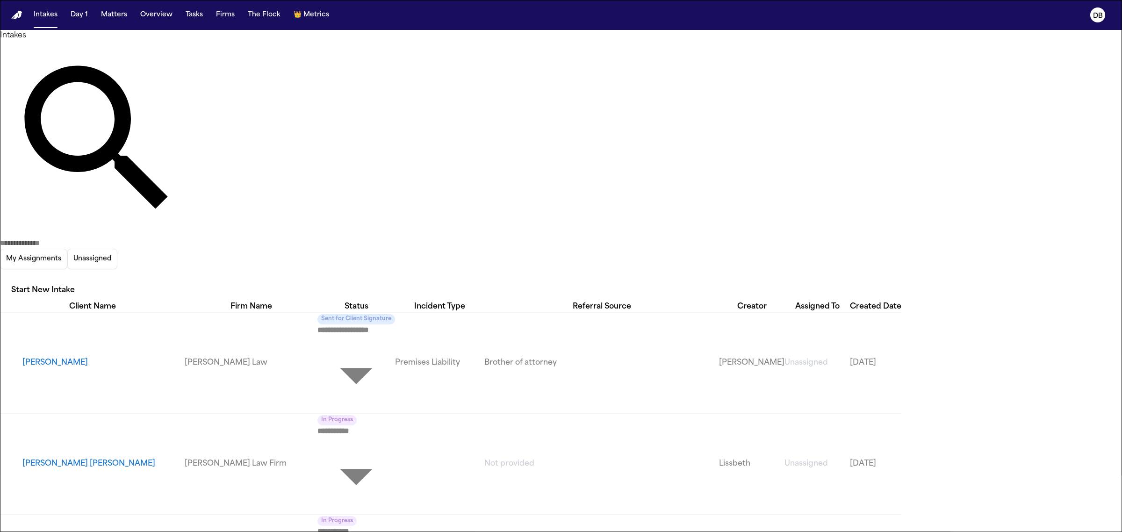
click at [419, 115] on body "**********" at bounding box center [561, 266] width 1122 height 532
click at [426, 532] on div at bounding box center [561, 532] width 1122 height 0
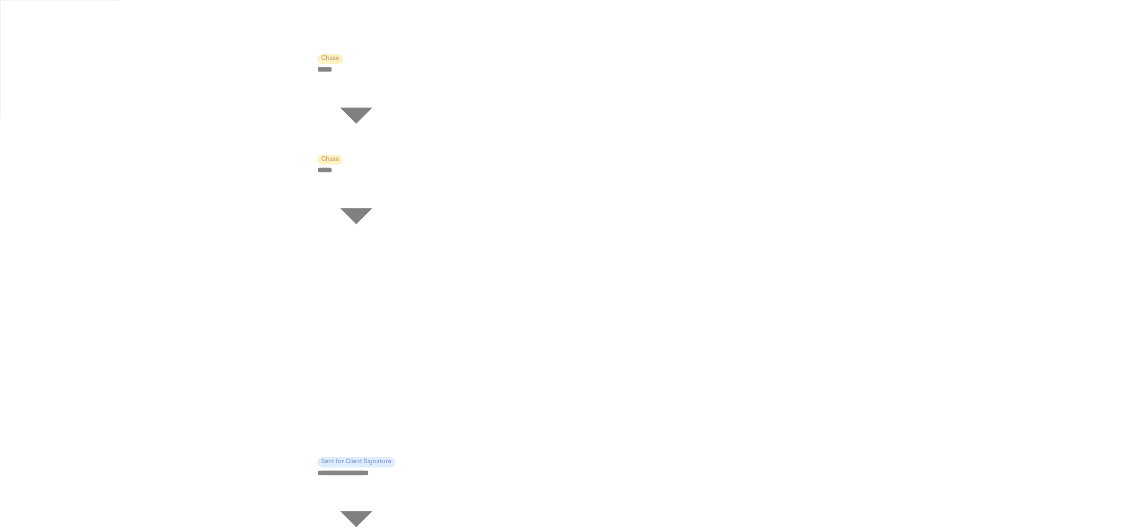
scroll to position [877, 0]
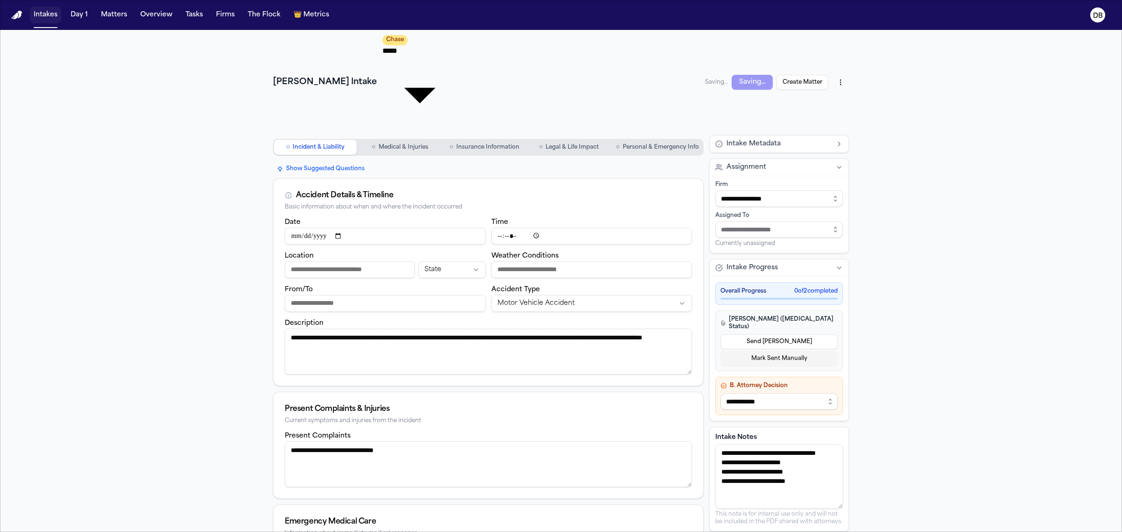
click at [32, 16] on button "Intakes" at bounding box center [45, 15] width 31 height 17
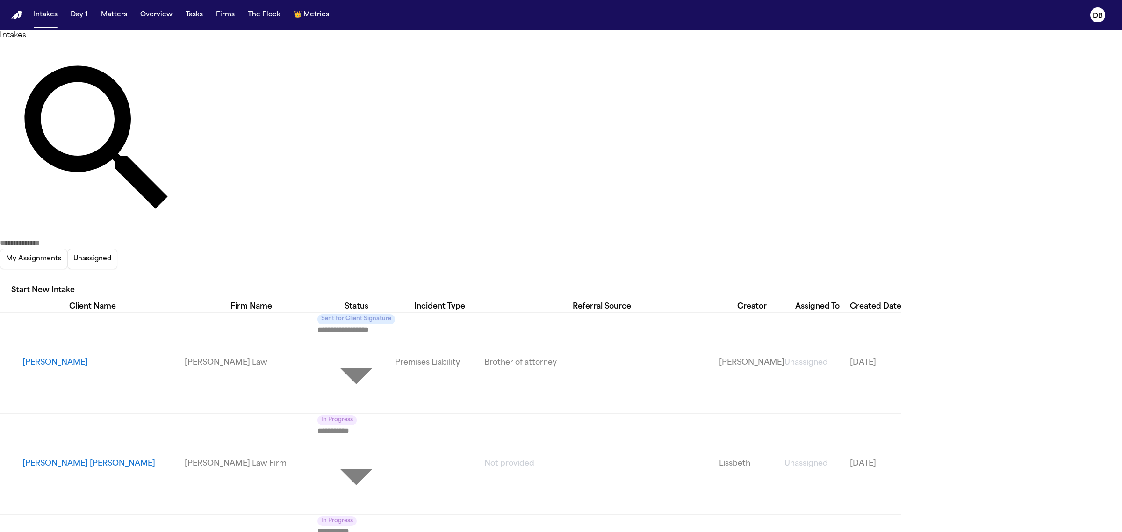
click at [117, 249] on button "Unassigned" at bounding box center [92, 259] width 50 height 21
drag, startPoint x: 959, startPoint y: 49, endPoint x: 991, endPoint y: 62, distance: 35.3
click at [117, 249] on button "Unassigned" at bounding box center [92, 259] width 50 height 21
click at [1004, 50] on div "My Assignments Unassigned Start New Intake" at bounding box center [561, 171] width 1122 height 260
click at [0, 277] on icon "button" at bounding box center [0, 277] width 0 height 0
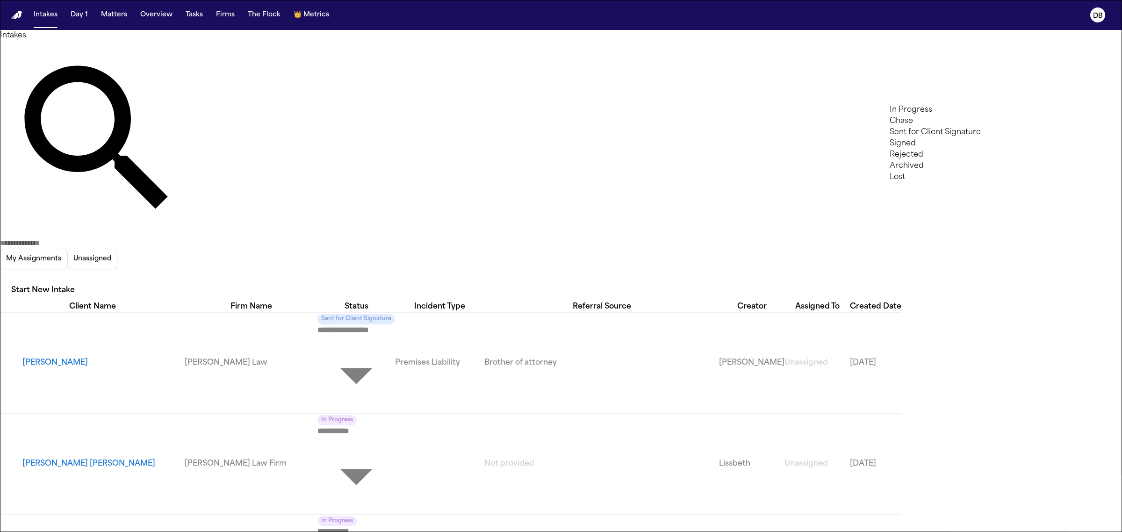
drag, startPoint x: 1039, startPoint y: 96, endPoint x: 1022, endPoint y: 95, distance: 16.9
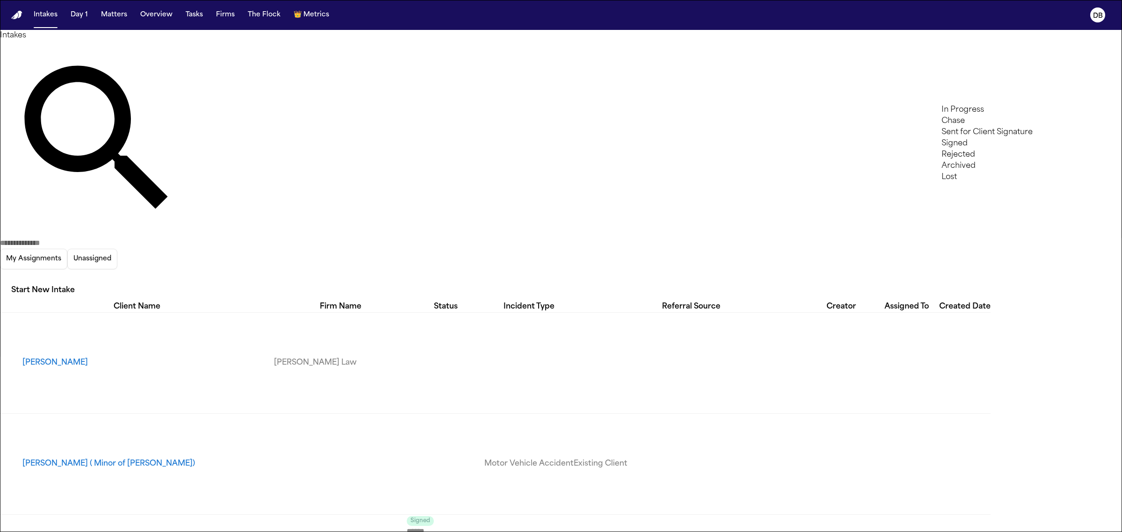
click at [976, 149] on li "Signed" at bounding box center [999, 143] width 114 height 11
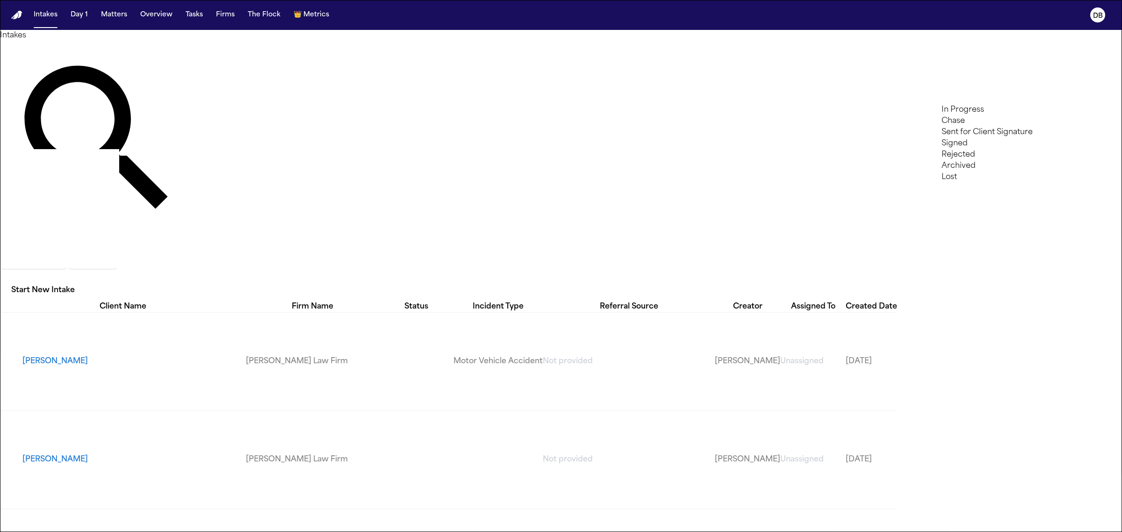
click at [656, 532] on div at bounding box center [561, 532] width 1122 height 0
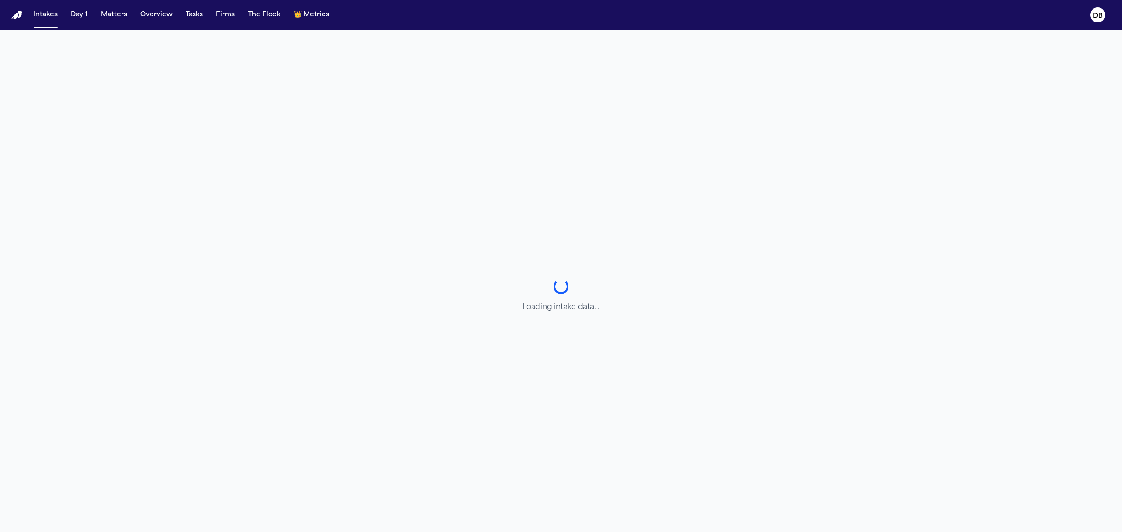
select select "******"
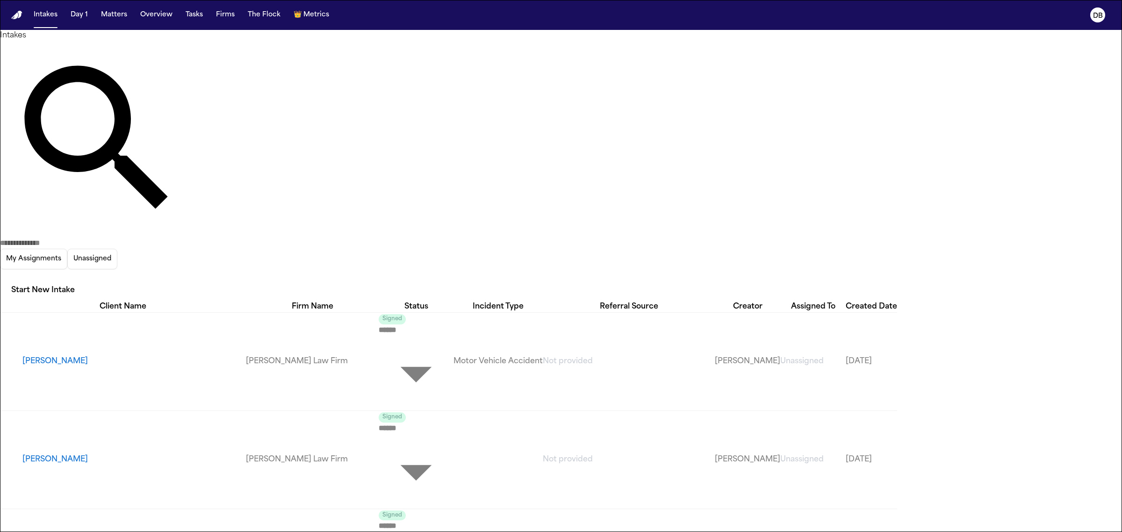
click at [379, 356] on link "[PERSON_NAME] Law Firm" at bounding box center [312, 361] width 133 height 11
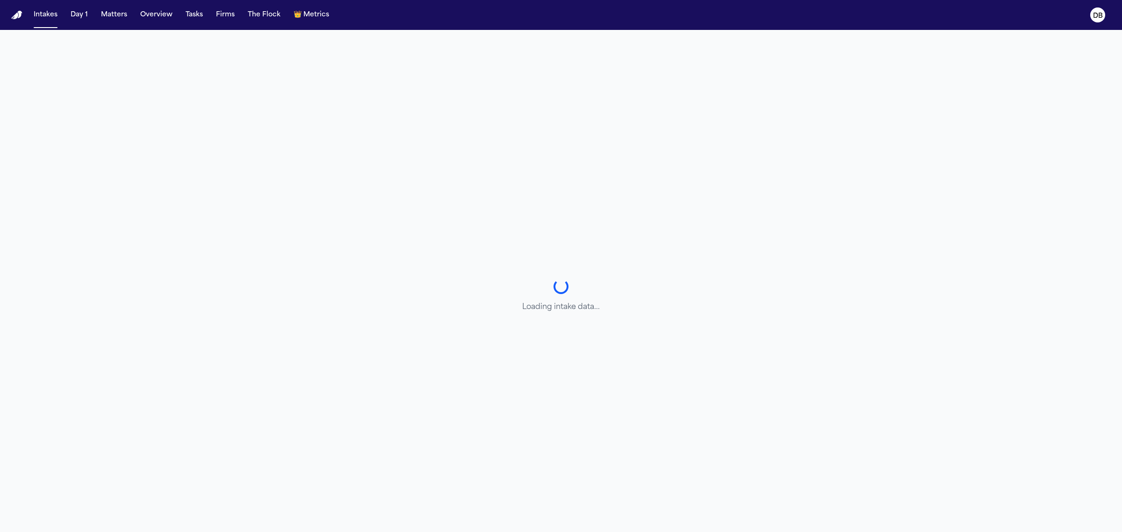
select select "**********"
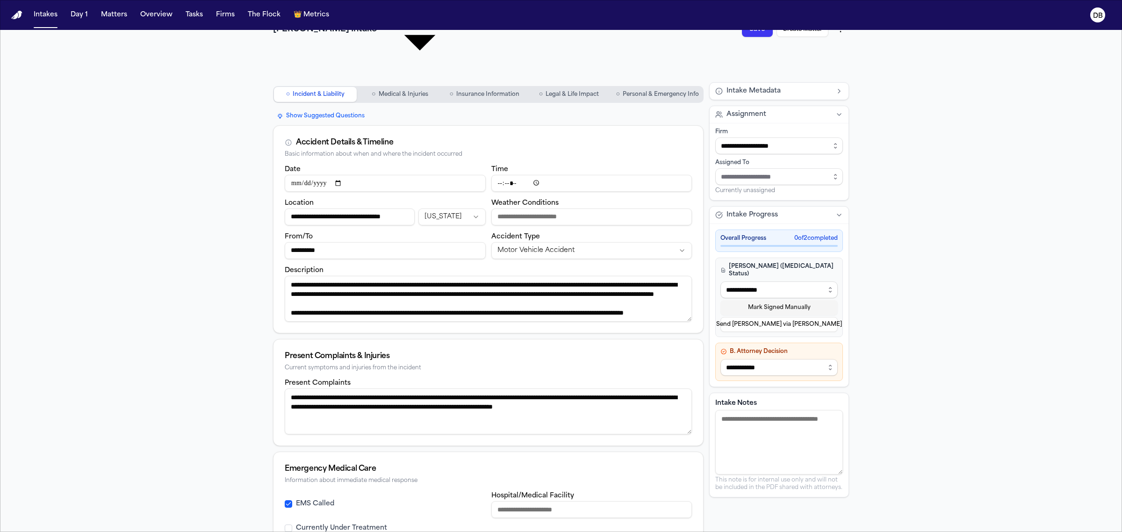
scroll to position [141, 0]
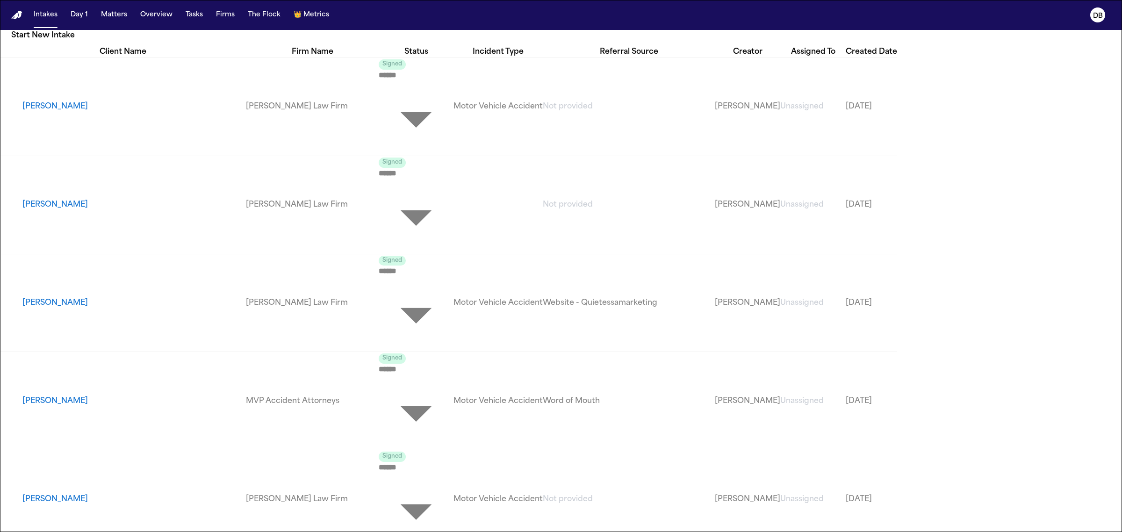
scroll to position [234, 0]
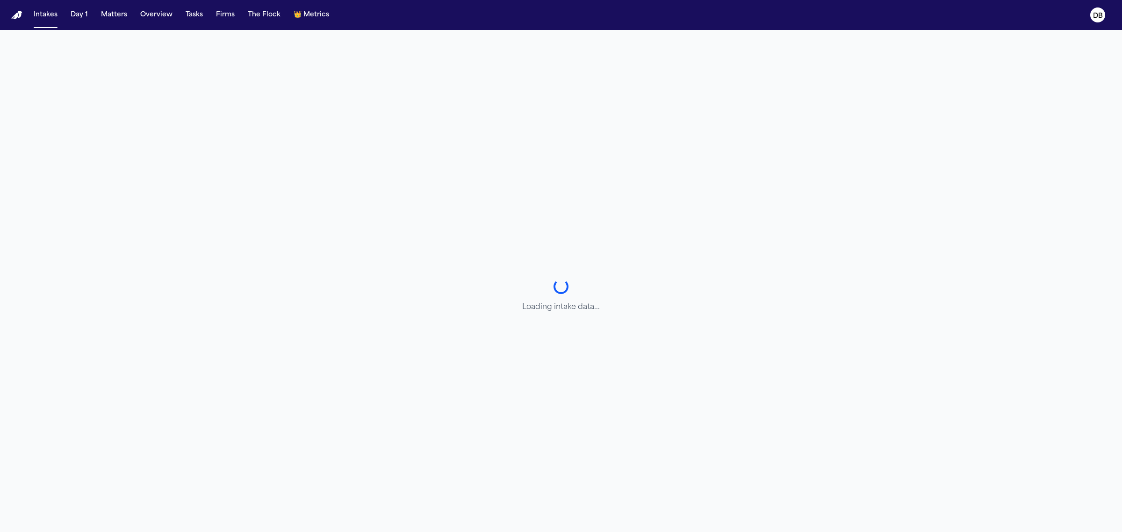
select select "******"
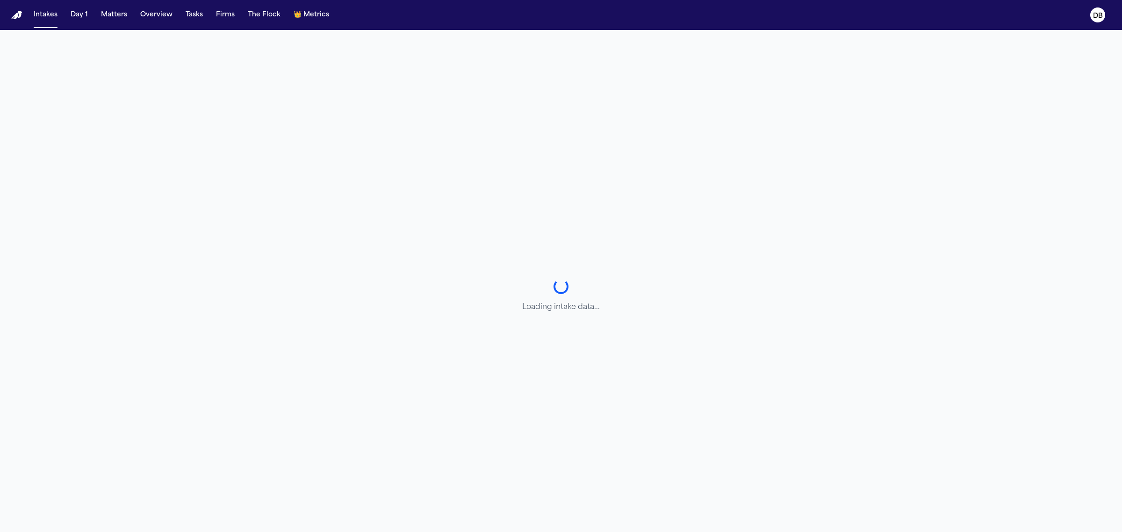
select select "******"
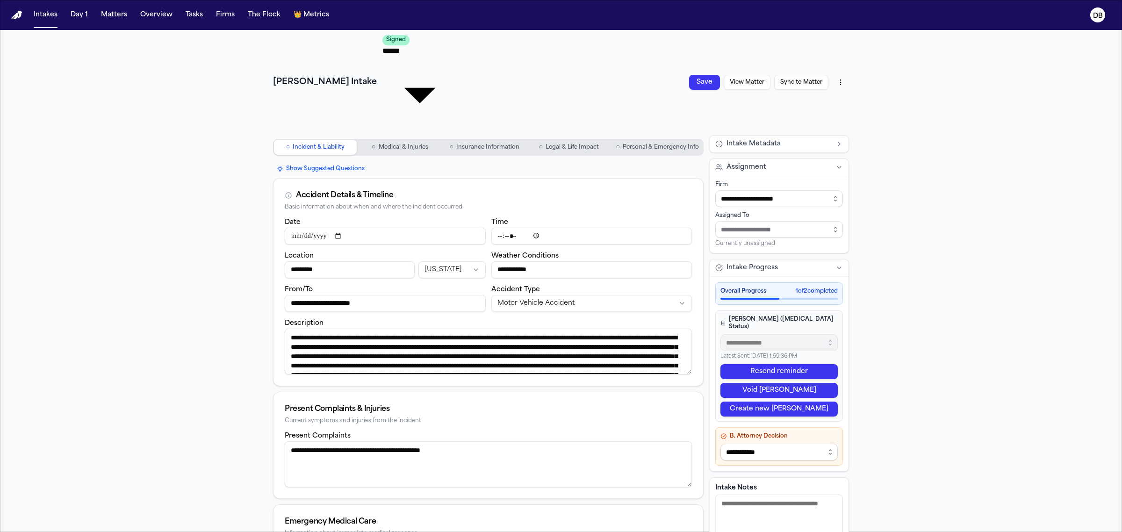
click at [657, 135] on nav "○ Incident & Liability ○ Medical & Injuries ○ Insurance Information ○ Legal & L…" at bounding box center [488, 147] width 431 height 24
drag, startPoint x: 656, startPoint y: 59, endPoint x: 638, endPoint y: 83, distance: 29.7
click at [638, 135] on div "**********" at bounding box center [488, 443] width 431 height 616
click at [639, 135] on nav "○ Incident & Liability ○ Medical & Injuries ○ Insurance Information ○ Legal & L…" at bounding box center [488, 147] width 431 height 24
click at [639, 140] on button "○ Personal & Emergency Info" at bounding box center [658, 147] width 90 height 15
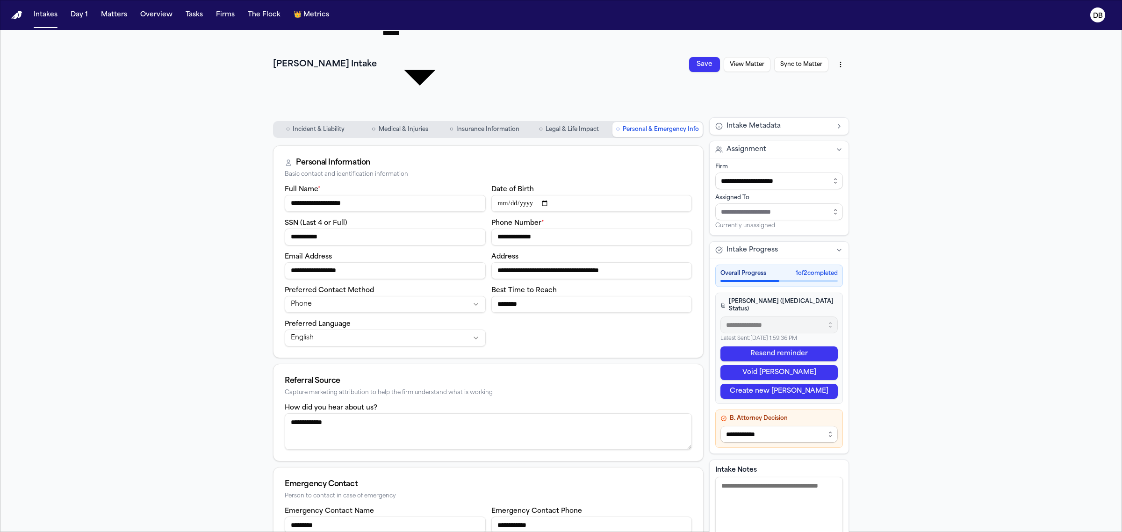
scroll to position [29, 0]
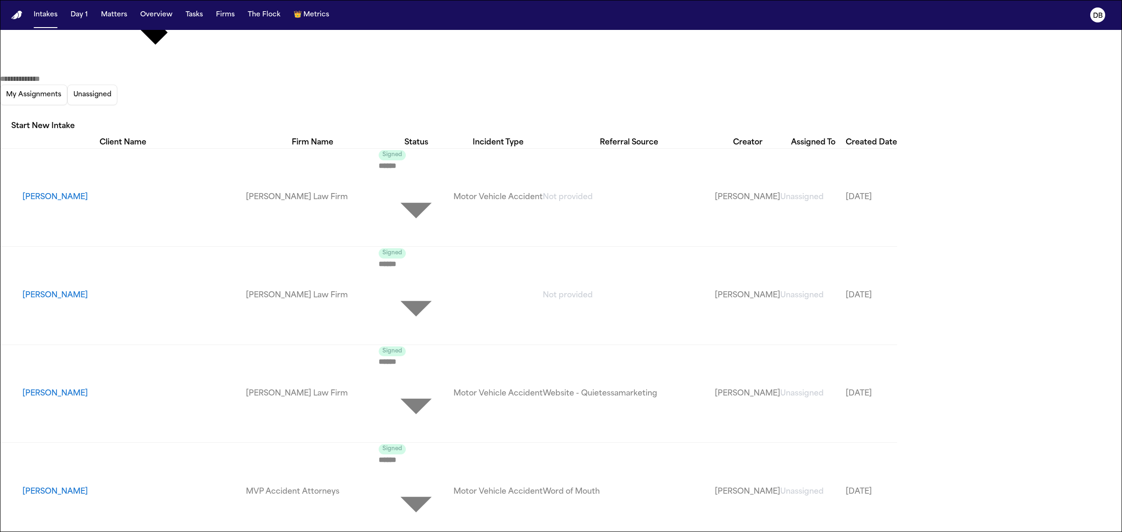
scroll to position [175, 0]
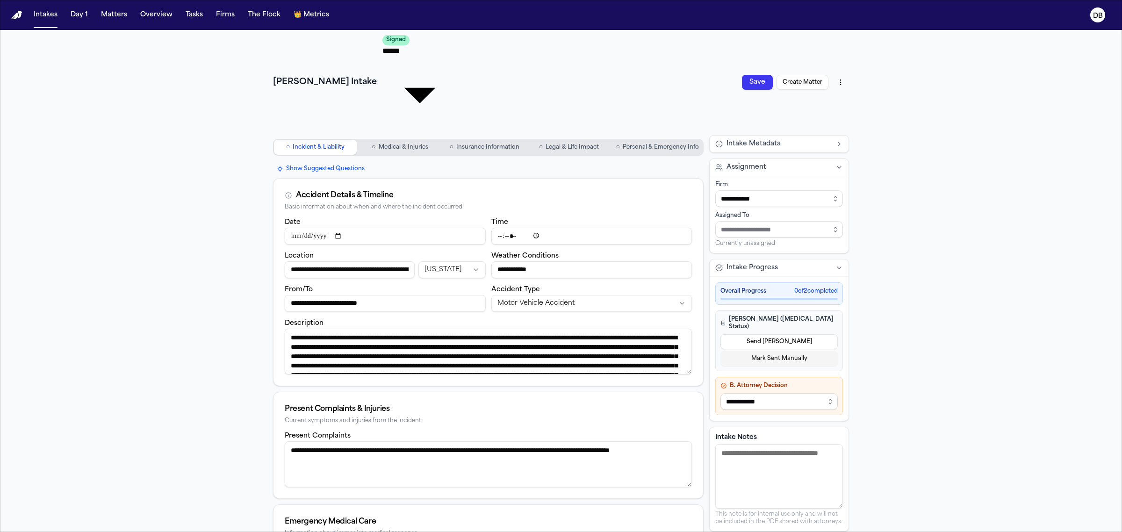
click at [644, 140] on button "○ Personal & Emergency Info" at bounding box center [658, 147] width 90 height 15
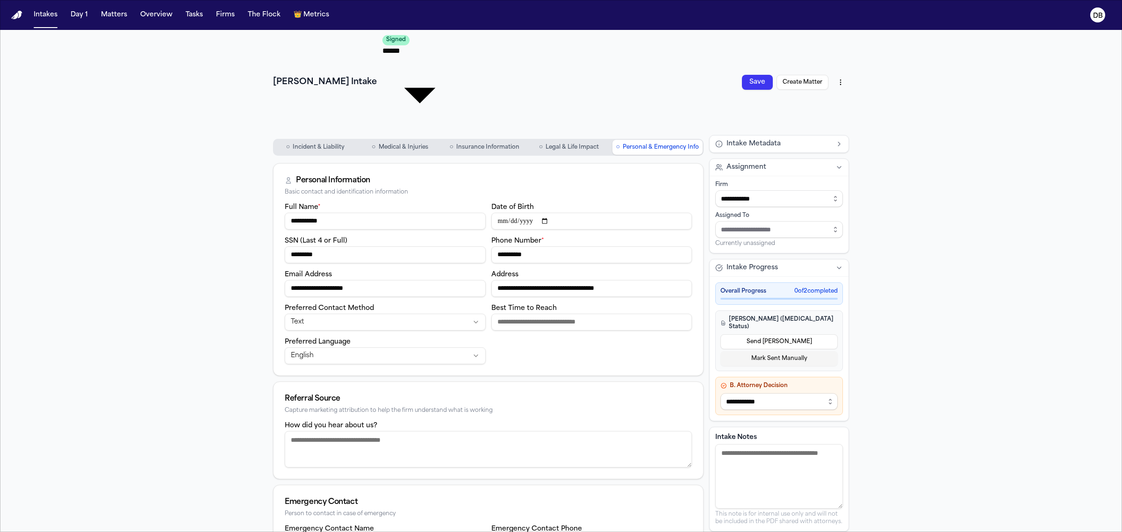
click at [643, 144] on span "Personal & Emergency Info" at bounding box center [661, 147] width 76 height 7
click at [319, 144] on span "Incident & Liability" at bounding box center [319, 147] width 52 height 7
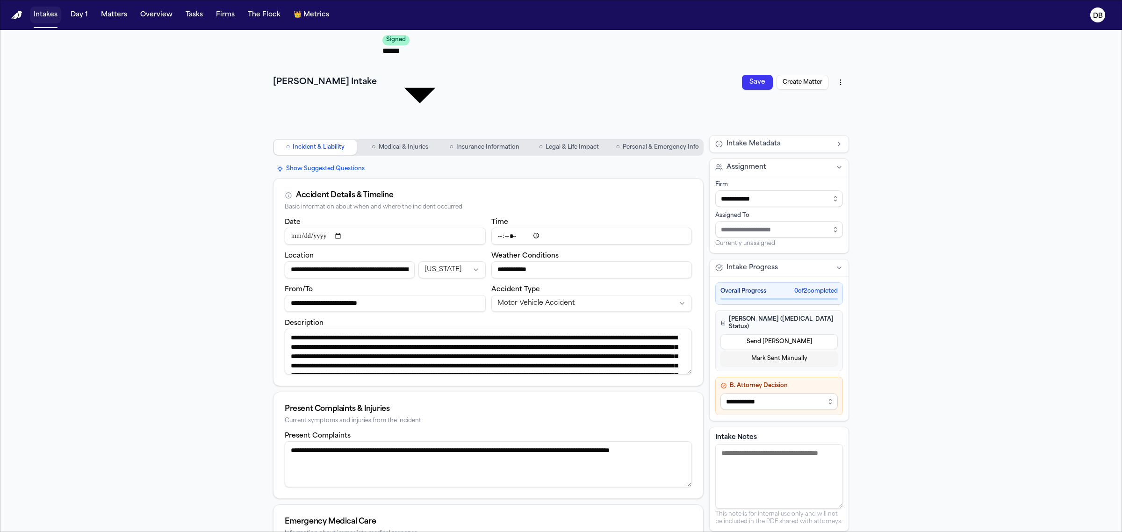
click at [39, 12] on button "Intakes" at bounding box center [45, 15] width 31 height 17
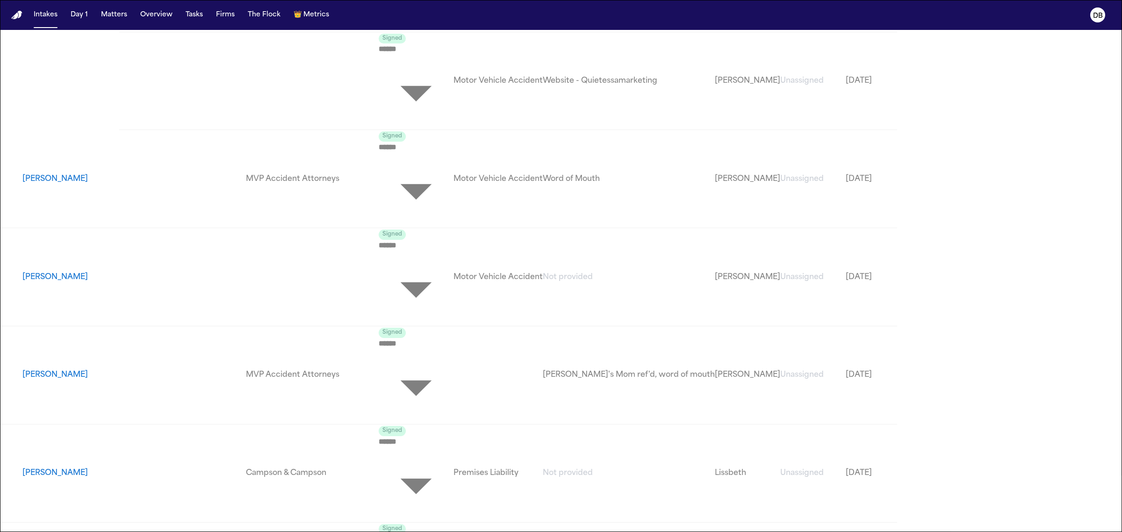
scroll to position [585, 0]
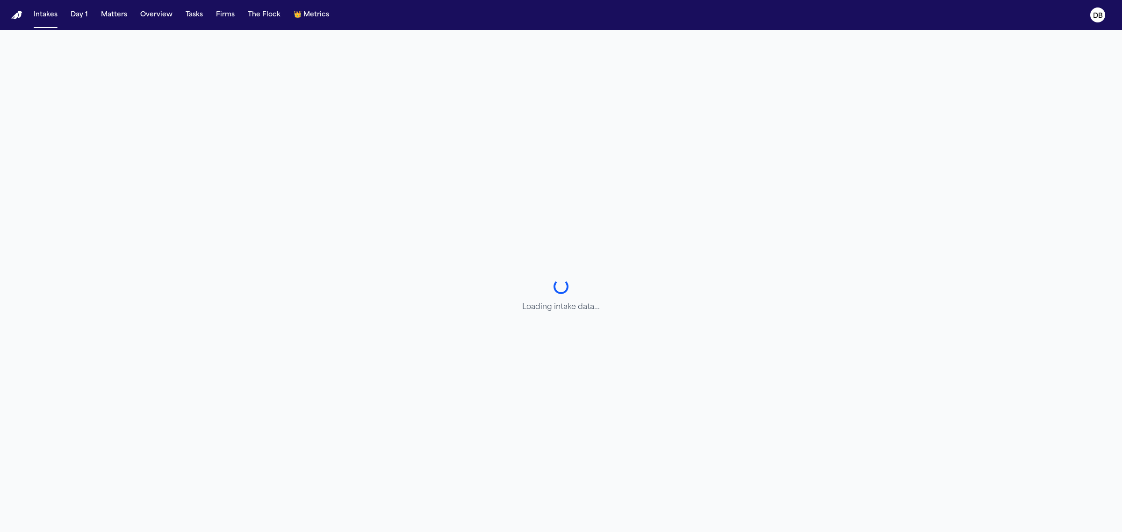
select select "******"
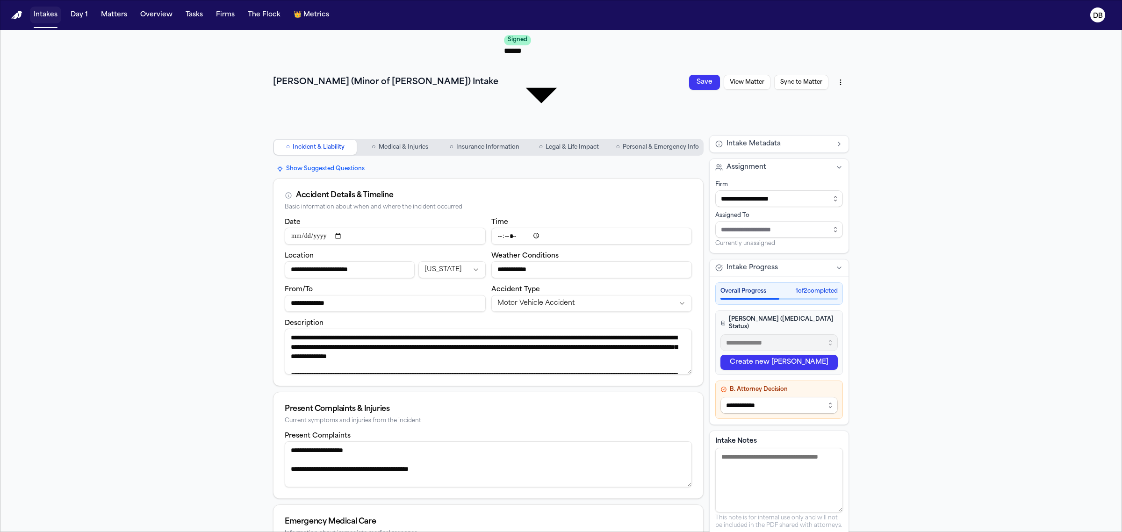
click at [43, 13] on button "Intakes" at bounding box center [45, 15] width 31 height 17
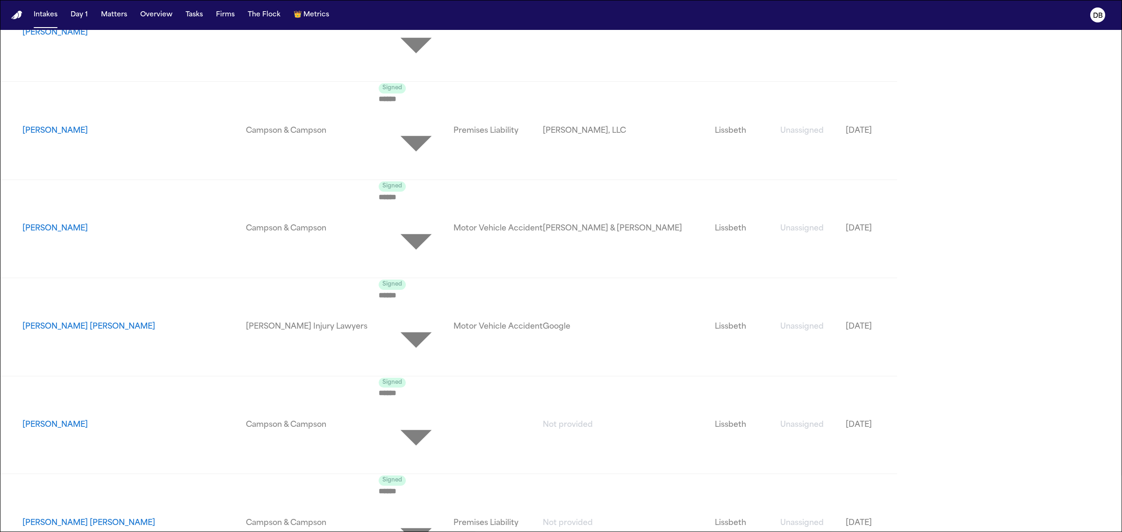
scroll to position [1870, 0]
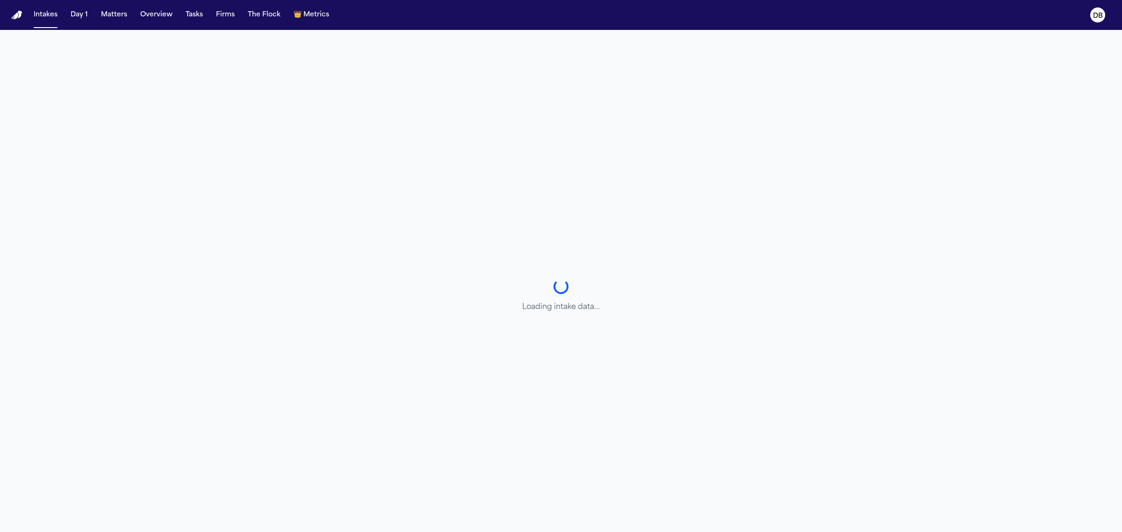
select select "******"
